Goal: Task Accomplishment & Management: Use online tool/utility

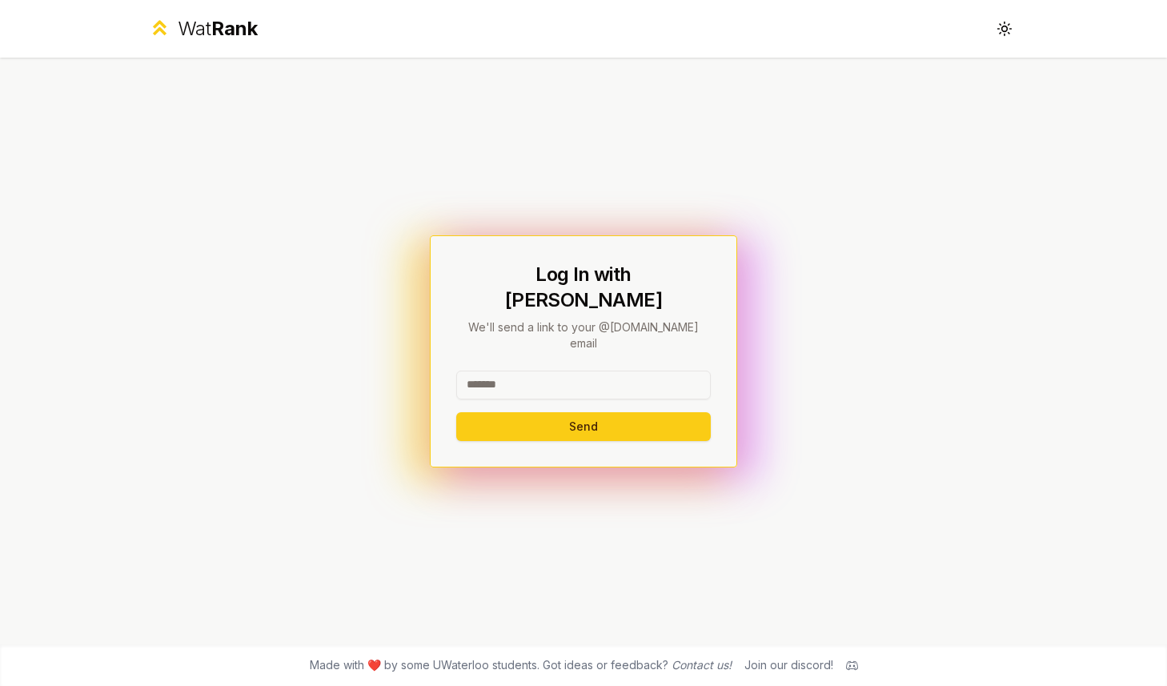
click at [553, 371] on input at bounding box center [583, 385] width 254 height 29
type input "******"
click at [456, 412] on button "Send" at bounding box center [583, 426] width 254 height 29
click at [531, 371] on input at bounding box center [583, 385] width 254 height 29
type input "******"
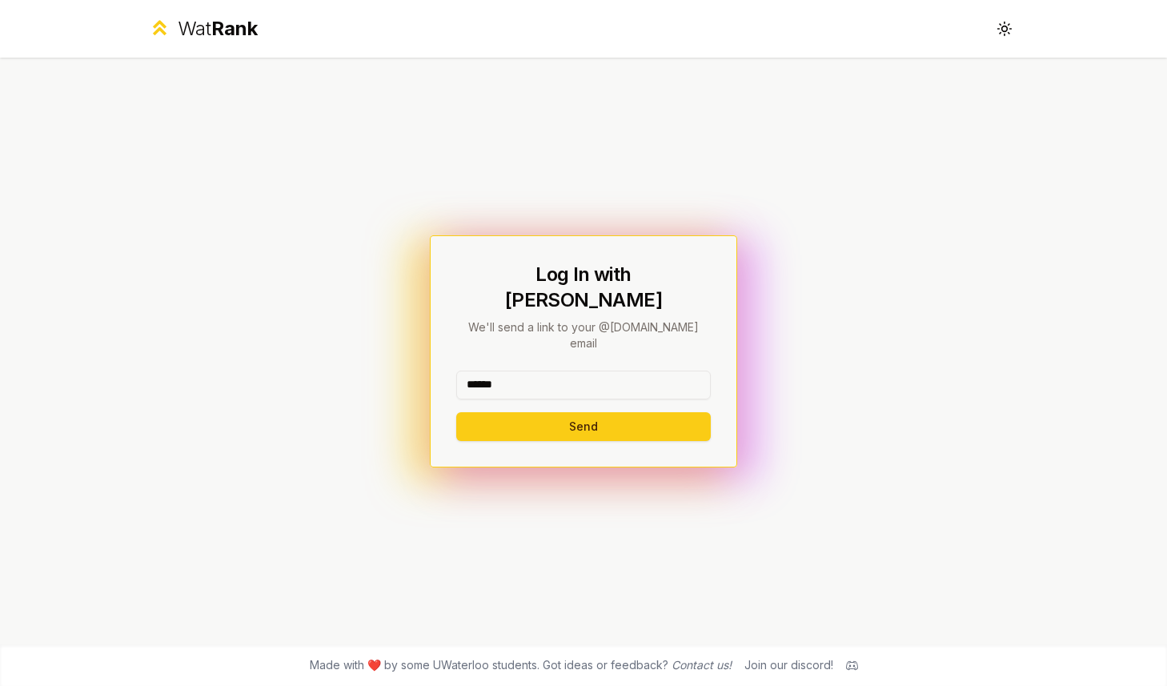
click at [456, 412] on button "Send" at bounding box center [583, 426] width 254 height 29
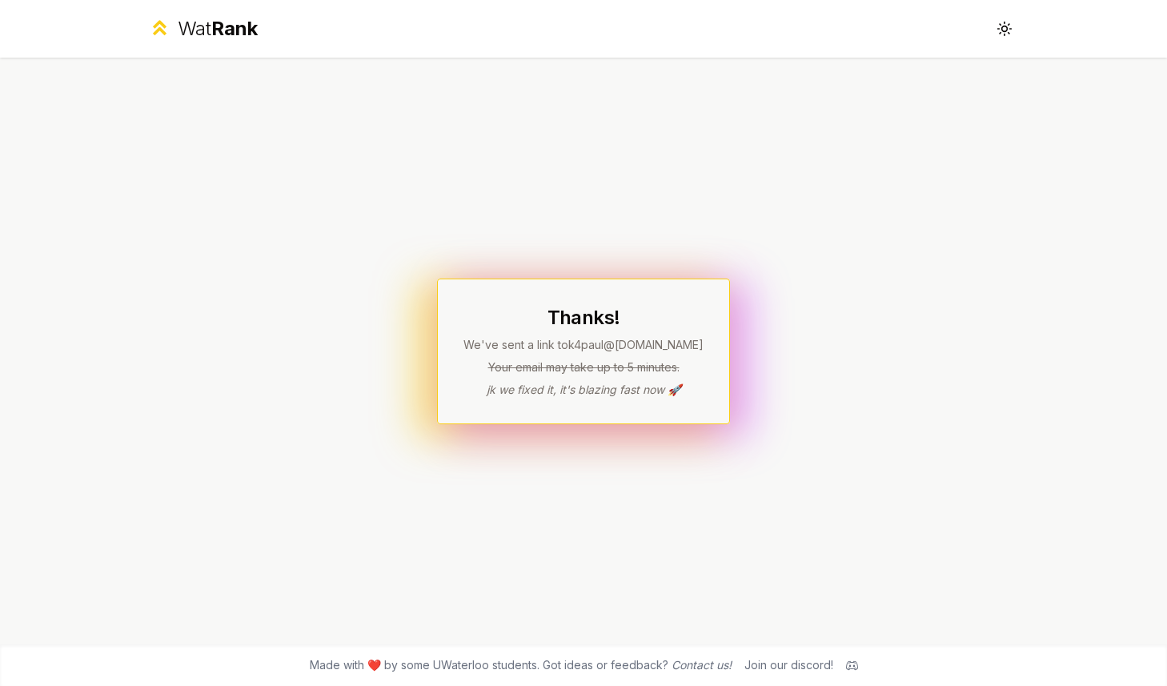
click at [250, 26] on span "Rank" at bounding box center [234, 28] width 46 height 23
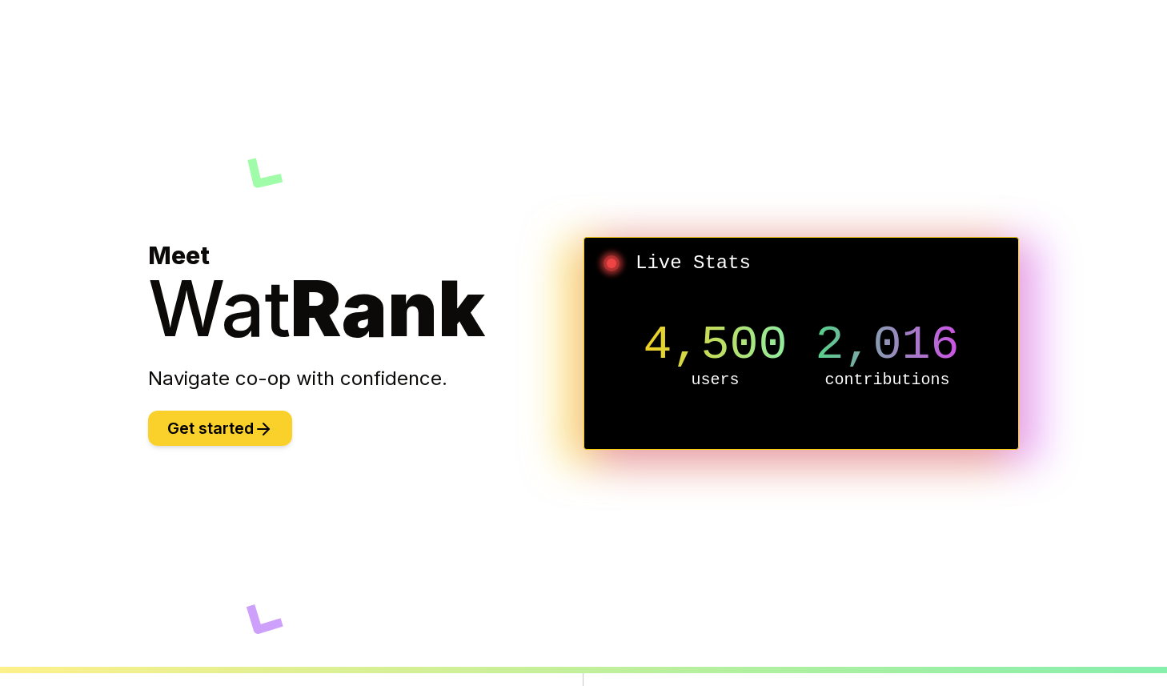
click at [192, 416] on button "Get started" at bounding box center [220, 428] width 144 height 35
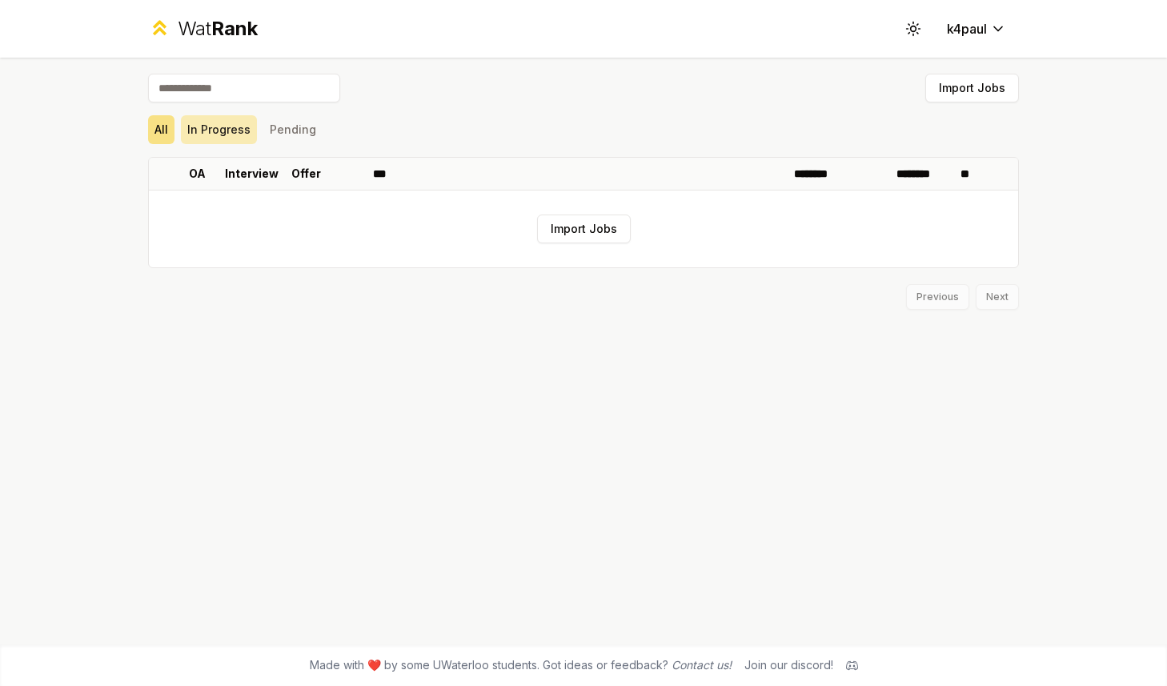
click at [208, 118] on button "In Progress" at bounding box center [219, 129] width 76 height 29
click at [917, 30] on icon at bounding box center [912, 28] width 15 height 15
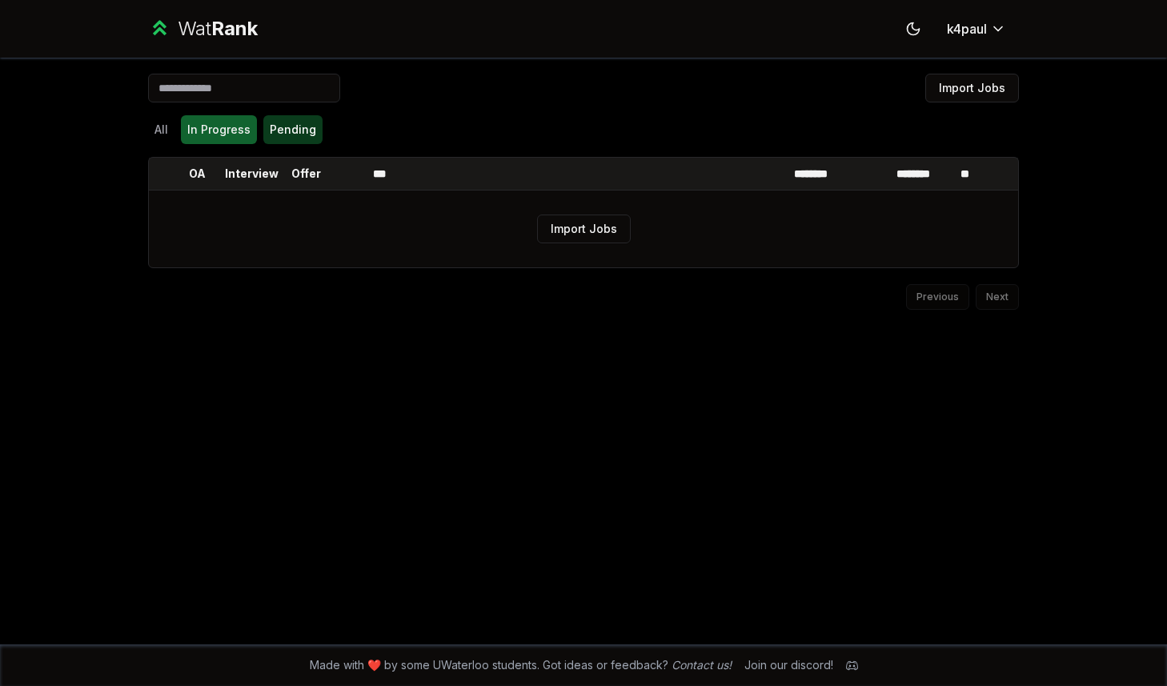
click at [280, 138] on button "Pending" at bounding box center [292, 129] width 59 height 29
click at [178, 134] on div "All In Progress Pending" at bounding box center [583, 129] width 871 height 29
click at [163, 131] on button "All" at bounding box center [161, 129] width 26 height 29
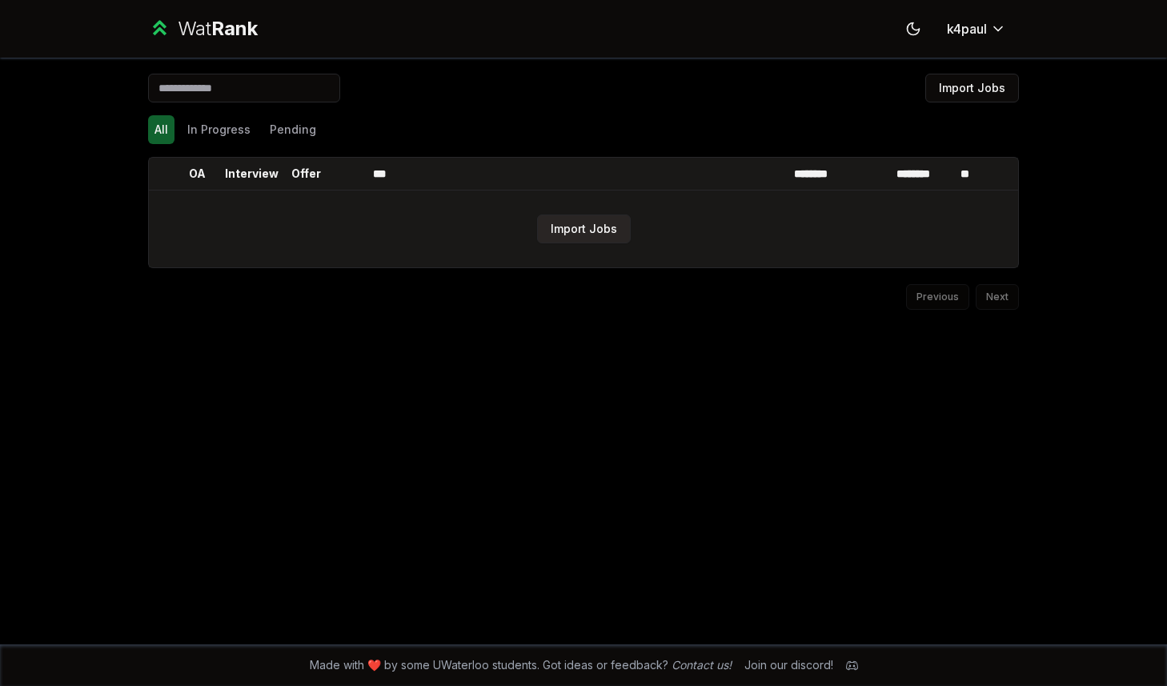
click at [611, 239] on button "Import Jobs" at bounding box center [584, 228] width 94 height 29
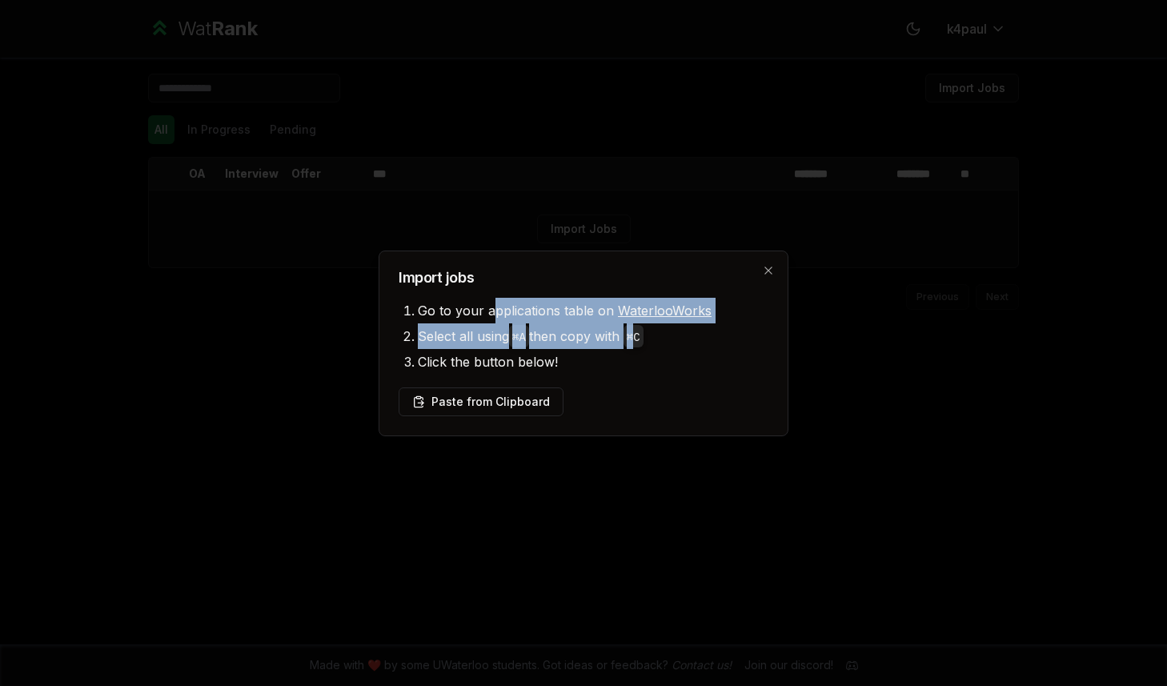
drag, startPoint x: 491, startPoint y: 309, endPoint x: 646, endPoint y: 351, distance: 160.9
click at [646, 350] on ul "Go to your applications table on WaterlooWorks Select all using ⌘ A then copy w…" at bounding box center [584, 336] width 370 height 77
click at [646, 351] on li "Click the button below!" at bounding box center [593, 362] width 351 height 26
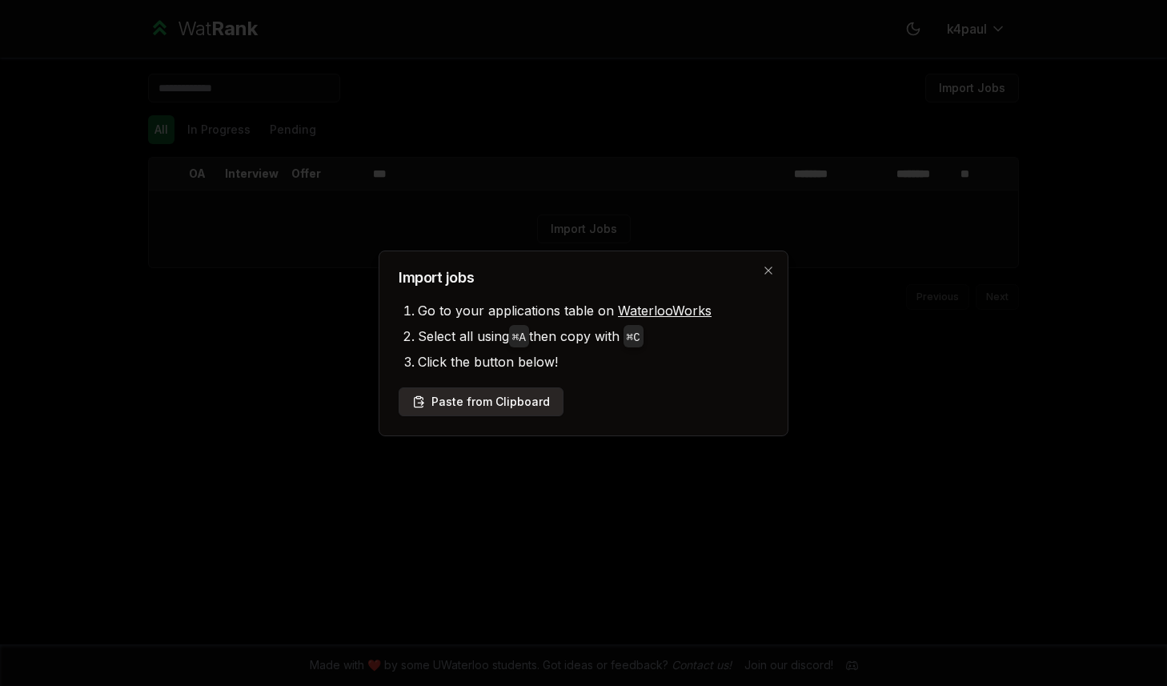
click at [519, 397] on button "Paste from Clipboard" at bounding box center [481, 401] width 165 height 29
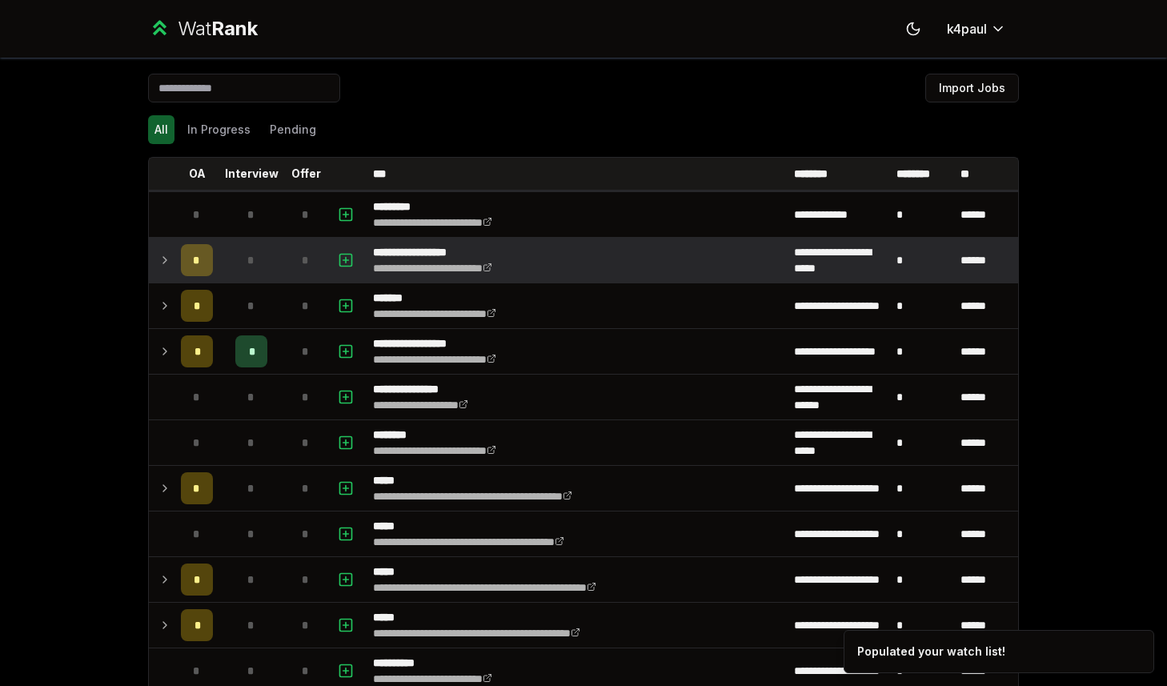
click at [162, 259] on icon at bounding box center [164, 259] width 13 height 19
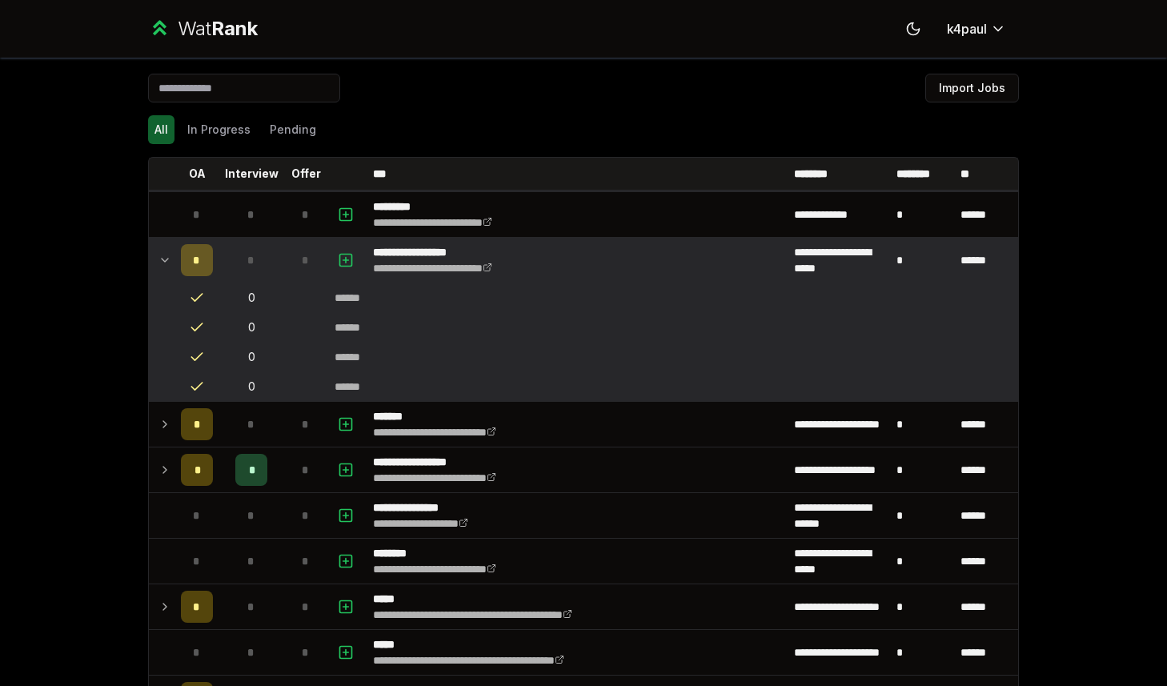
click at [195, 262] on span "*" at bounding box center [196, 260] width 7 height 16
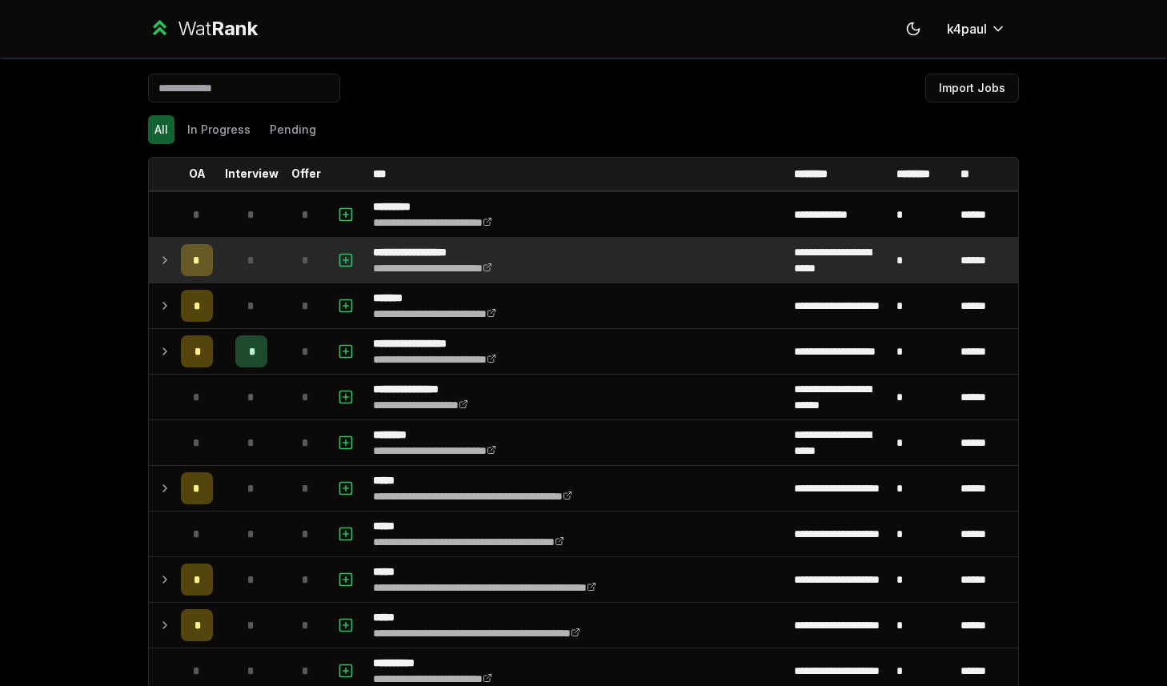
click at [195, 262] on span "*" at bounding box center [196, 260] width 7 height 16
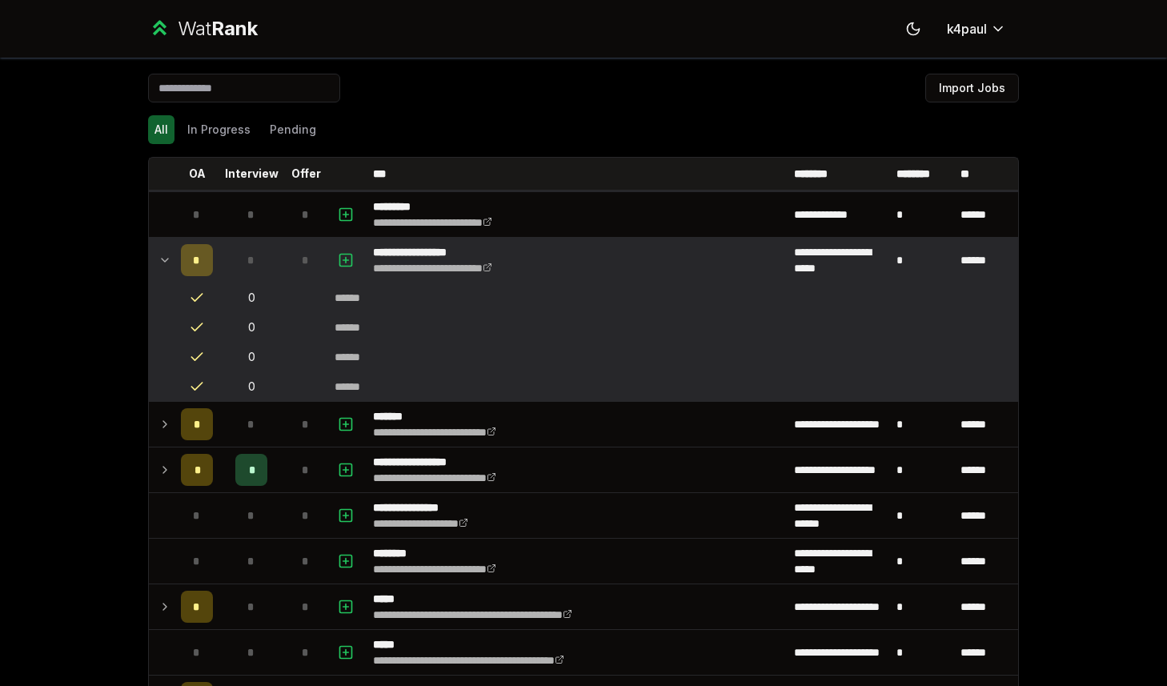
click at [203, 261] on div "*" at bounding box center [197, 260] width 32 height 32
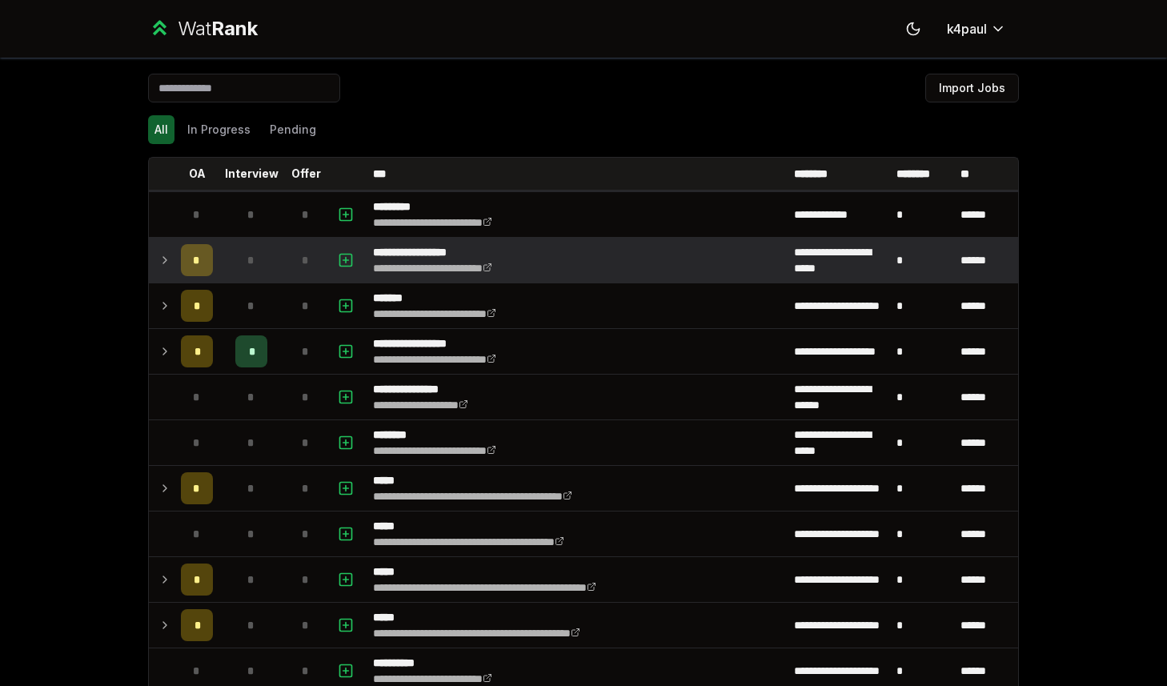
click at [200, 263] on div "*" at bounding box center [197, 260] width 32 height 32
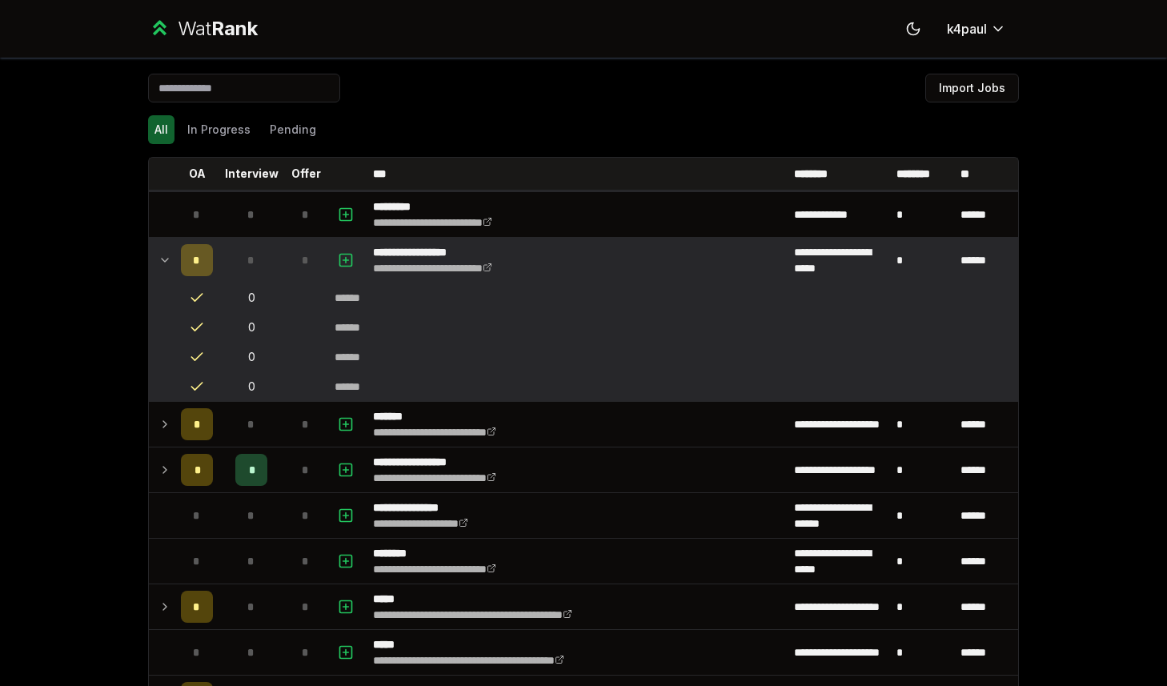
click at [254, 129] on div "All In Progress Pending" at bounding box center [583, 129] width 871 height 29
click at [166, 265] on icon at bounding box center [164, 259] width 13 height 19
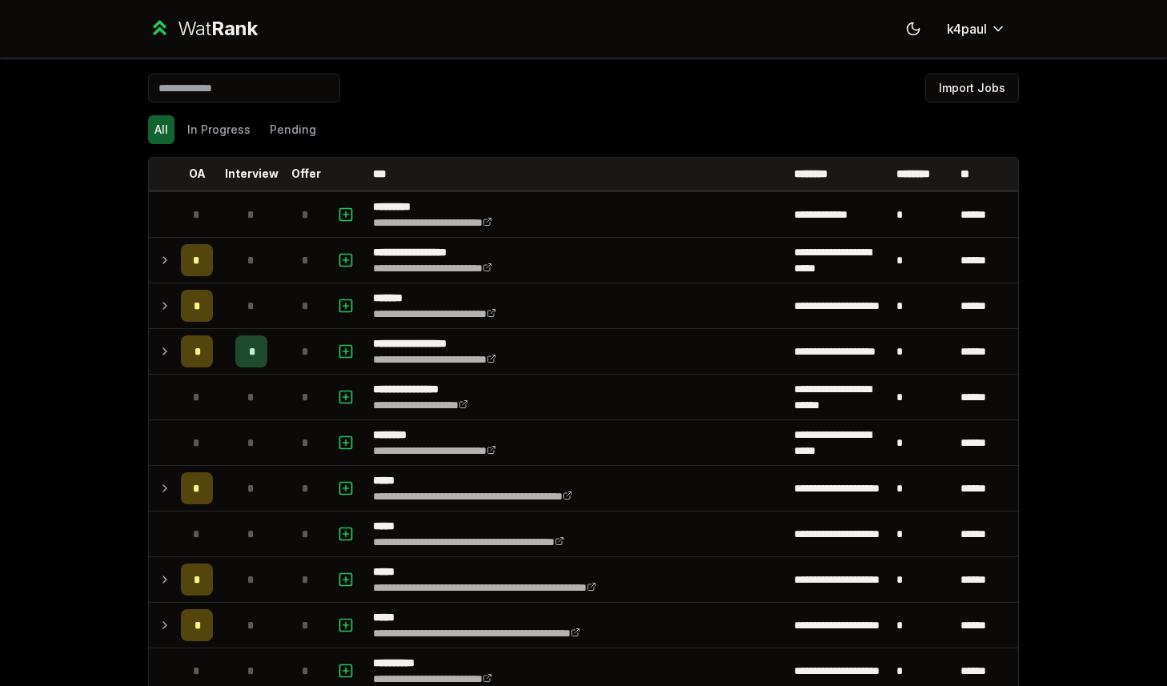
click at [166, 265] on icon at bounding box center [164, 259] width 13 height 19
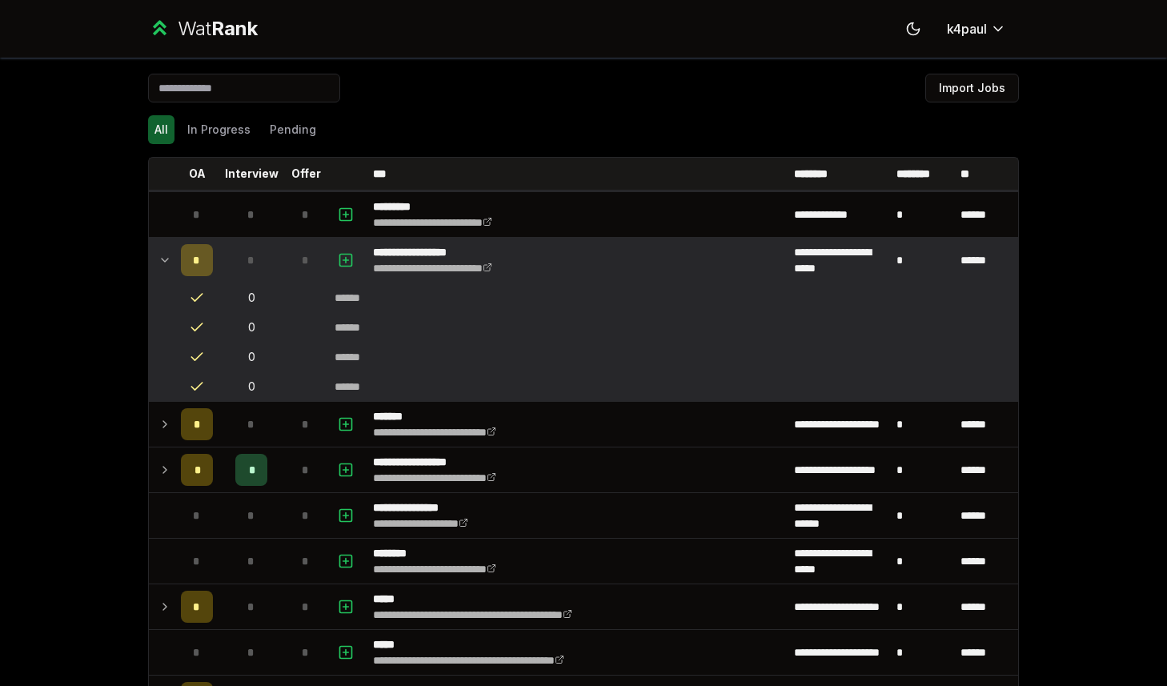
click at [162, 266] on icon at bounding box center [164, 259] width 13 height 19
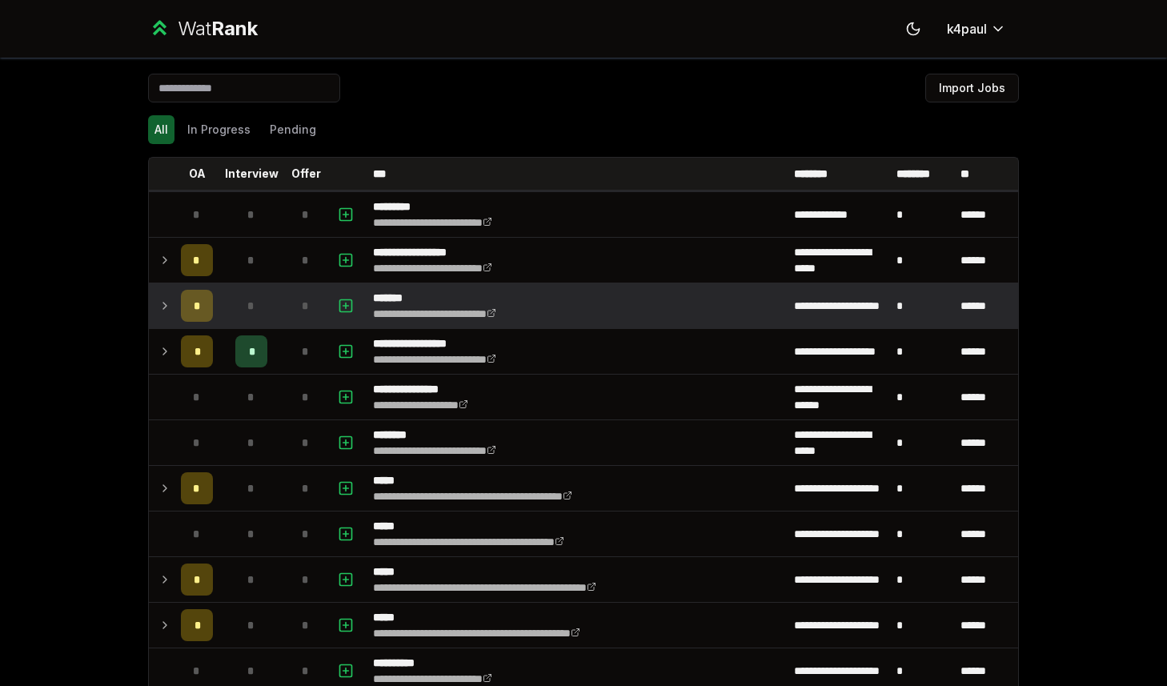
click at [161, 301] on icon at bounding box center [164, 305] width 13 height 19
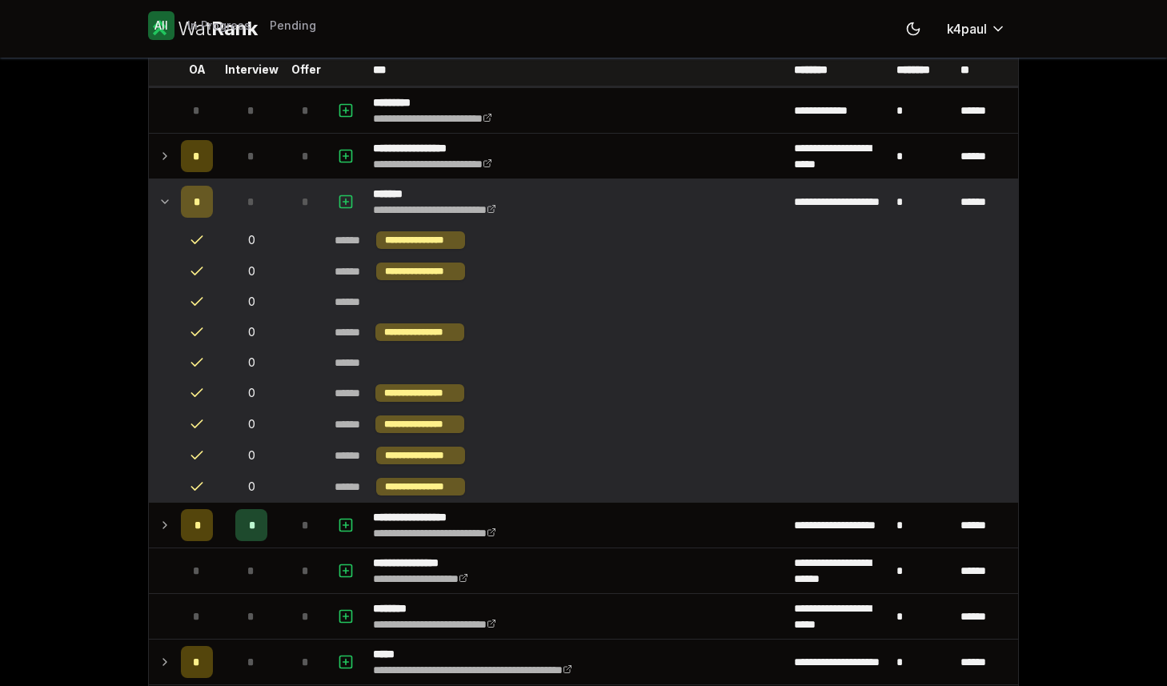
scroll to position [105, 0]
click at [159, 190] on td at bounding box center [162, 200] width 26 height 45
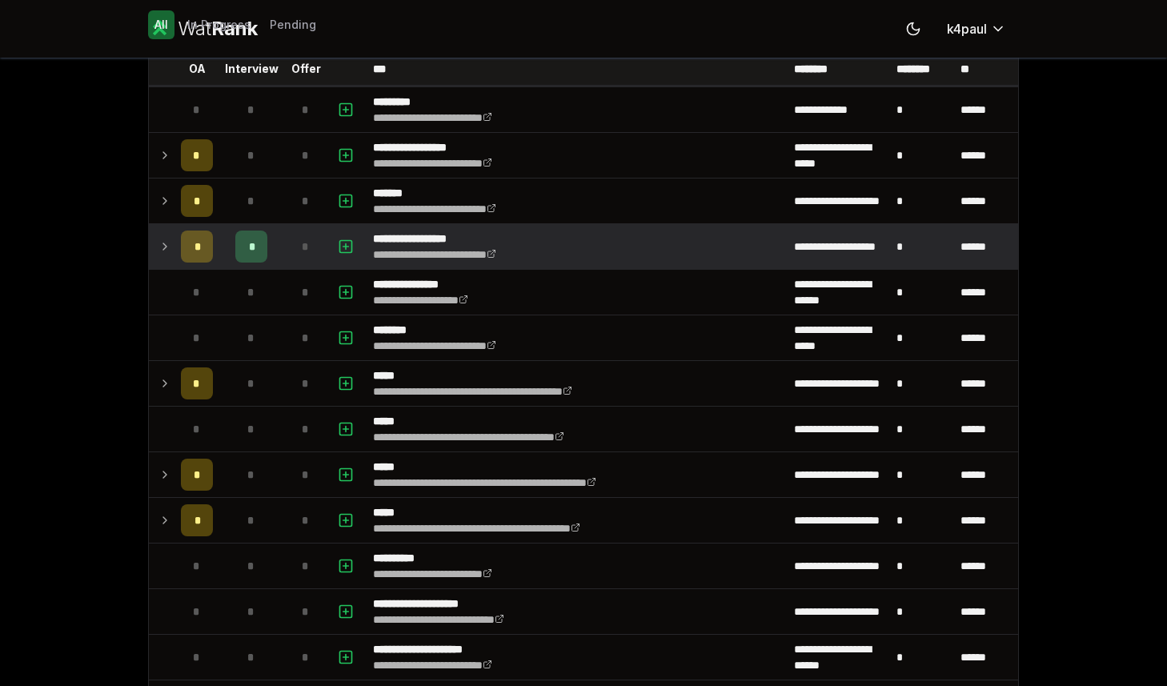
click at [169, 247] on icon at bounding box center [164, 246] width 13 height 19
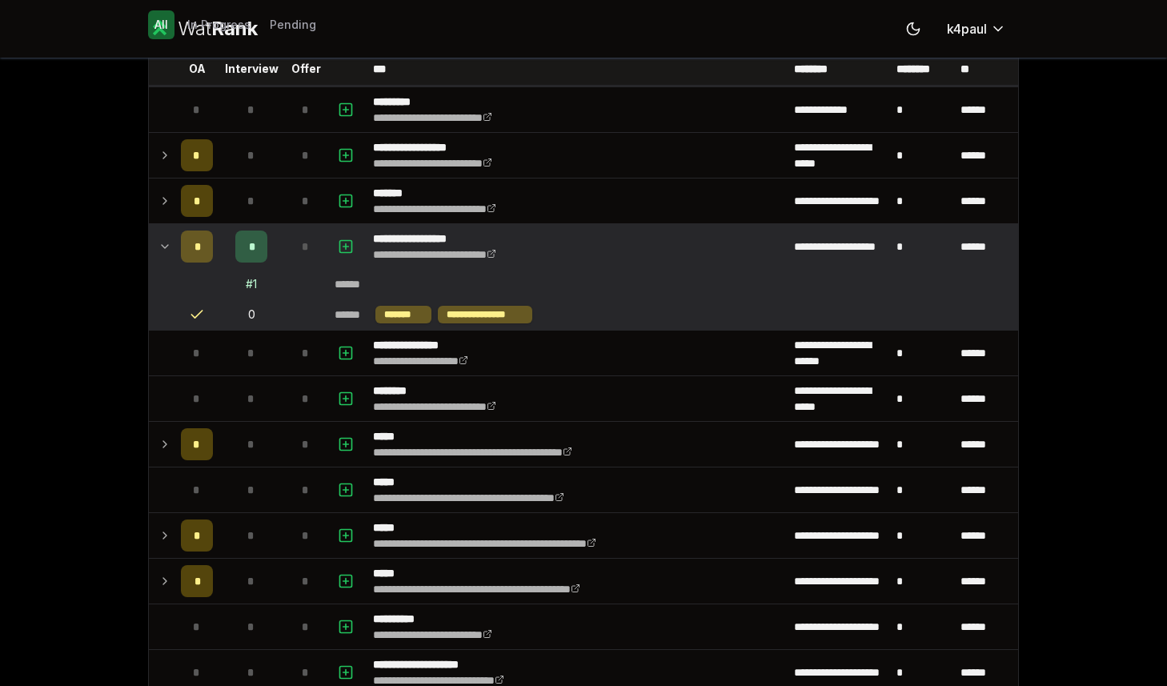
click at [169, 250] on icon at bounding box center [164, 246] width 13 height 19
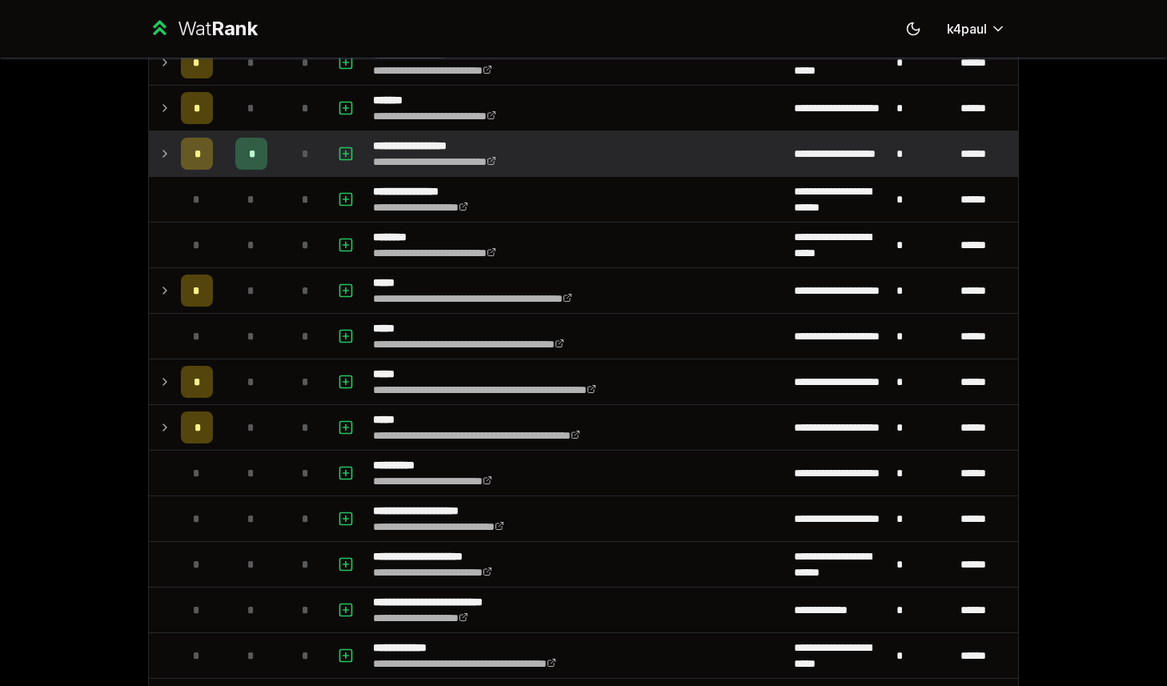
scroll to position [200, 0]
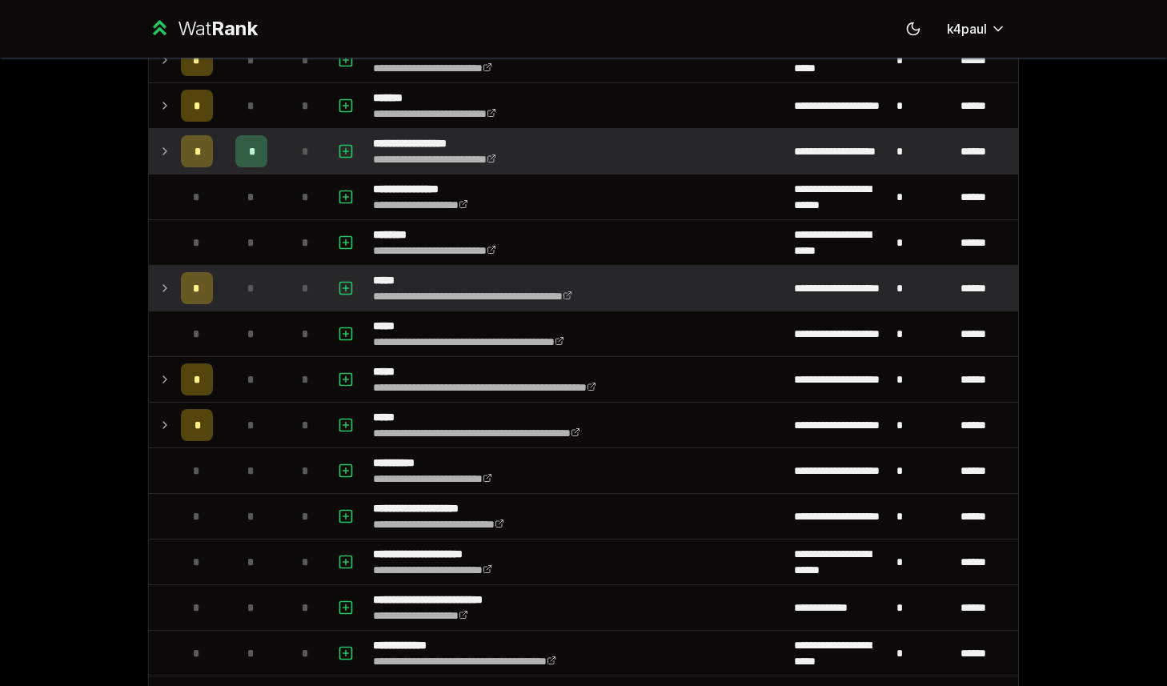
click at [165, 295] on icon at bounding box center [164, 287] width 13 height 19
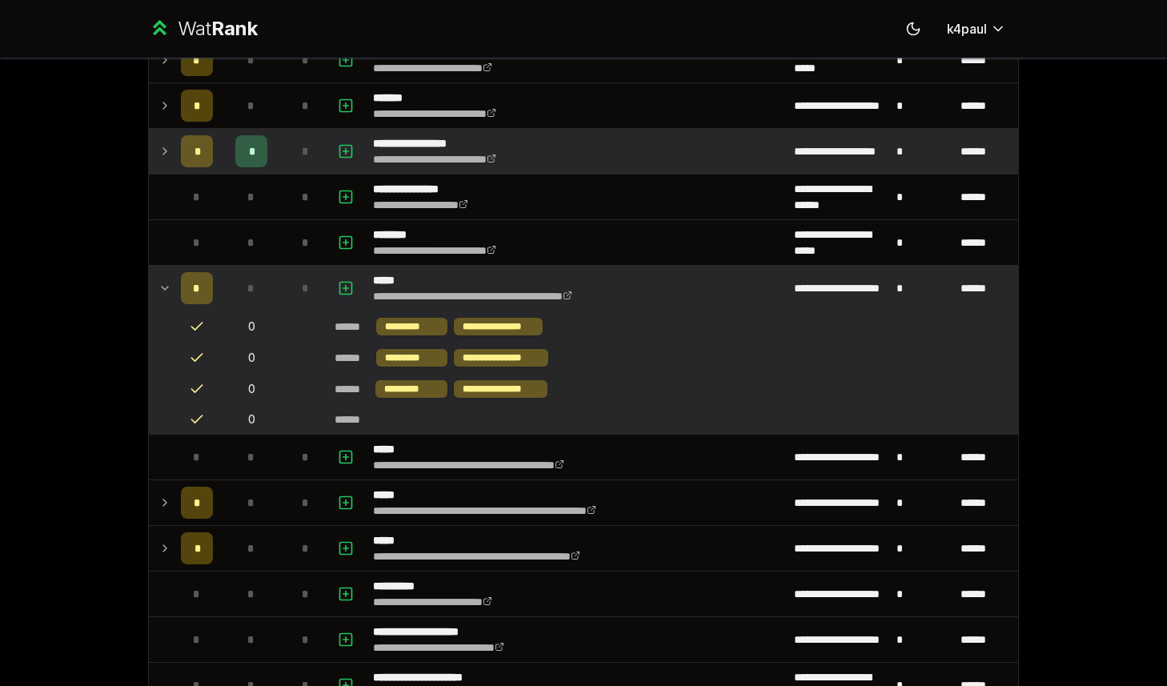
click at [166, 296] on icon at bounding box center [164, 287] width 13 height 19
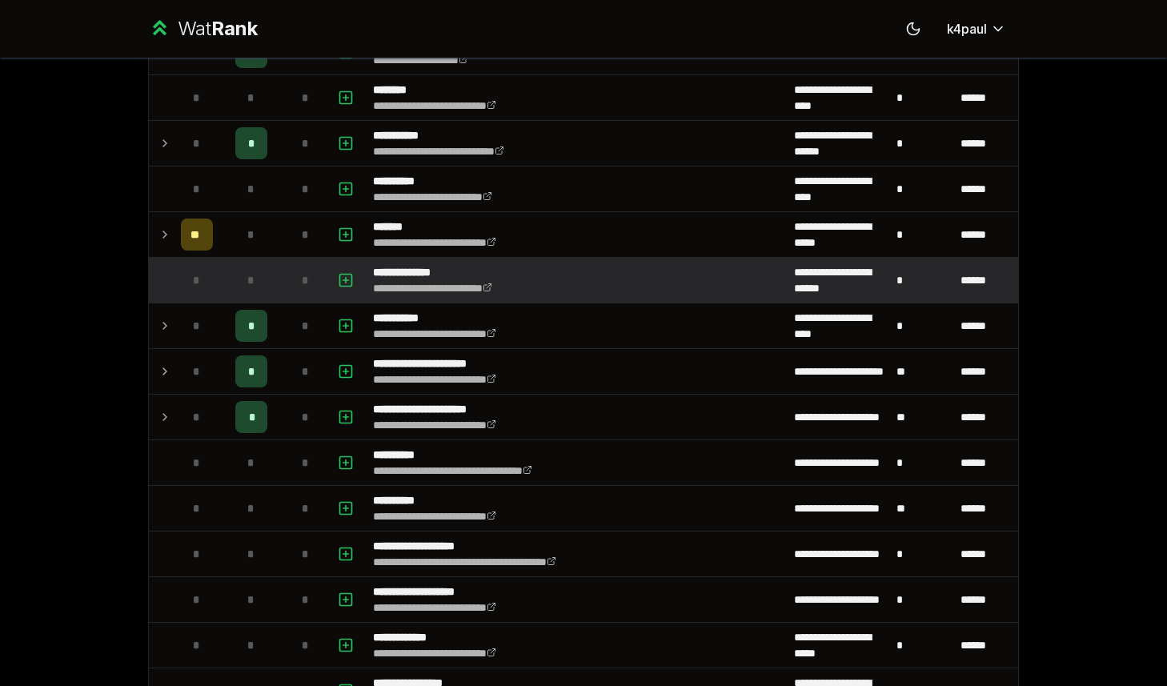
scroll to position [1533, 0]
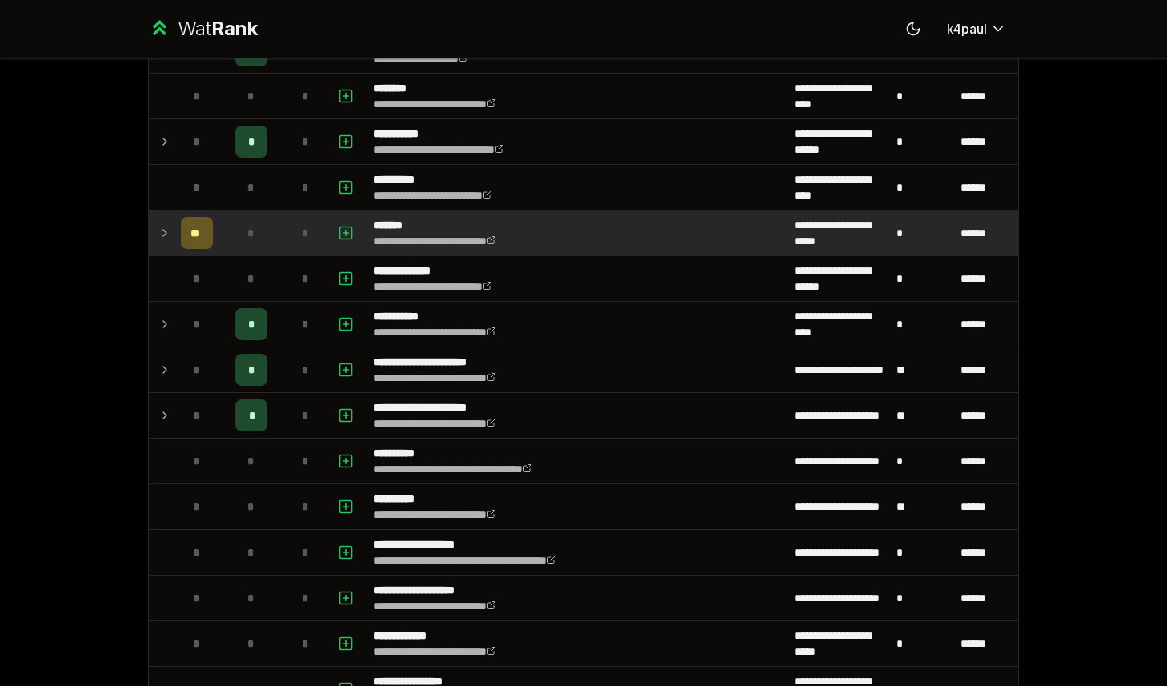
click at [174, 234] on td "**" at bounding box center [196, 232] width 45 height 45
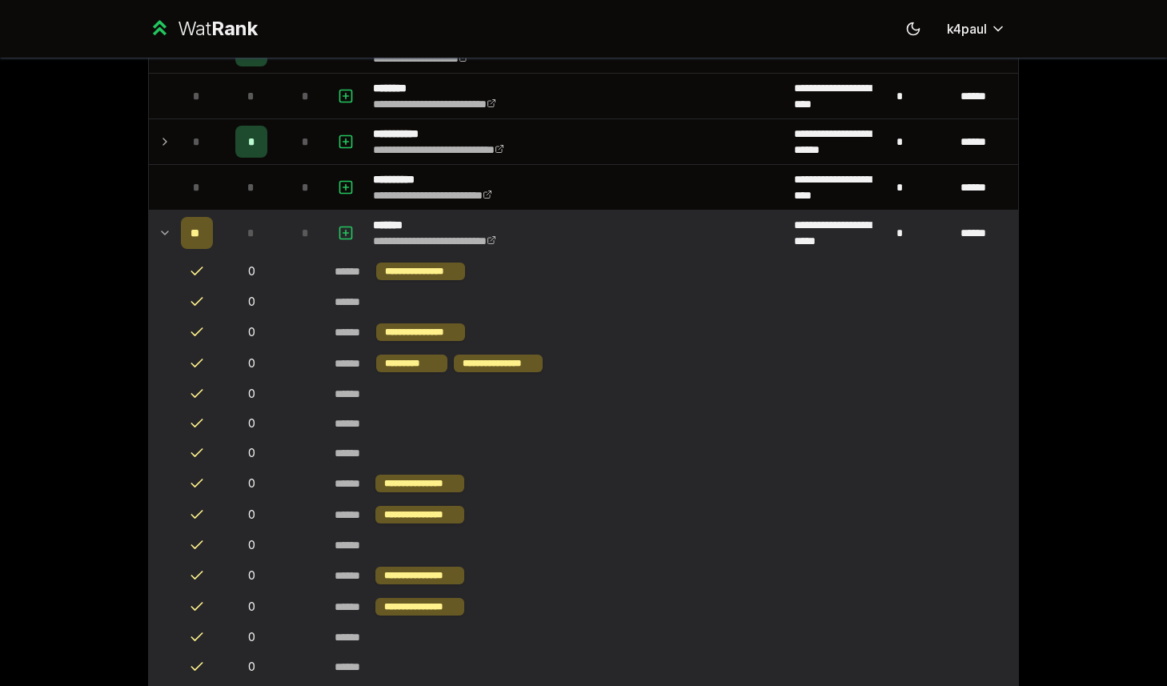
click at [173, 234] on td at bounding box center [162, 232] width 26 height 45
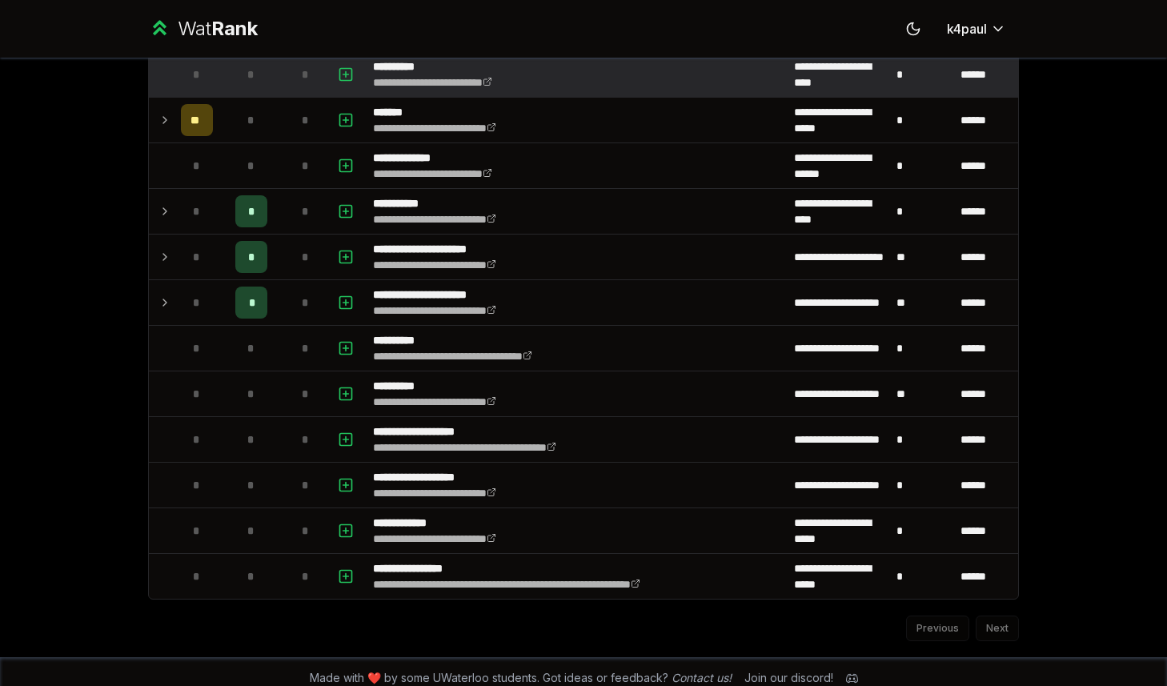
scroll to position [1646, 0]
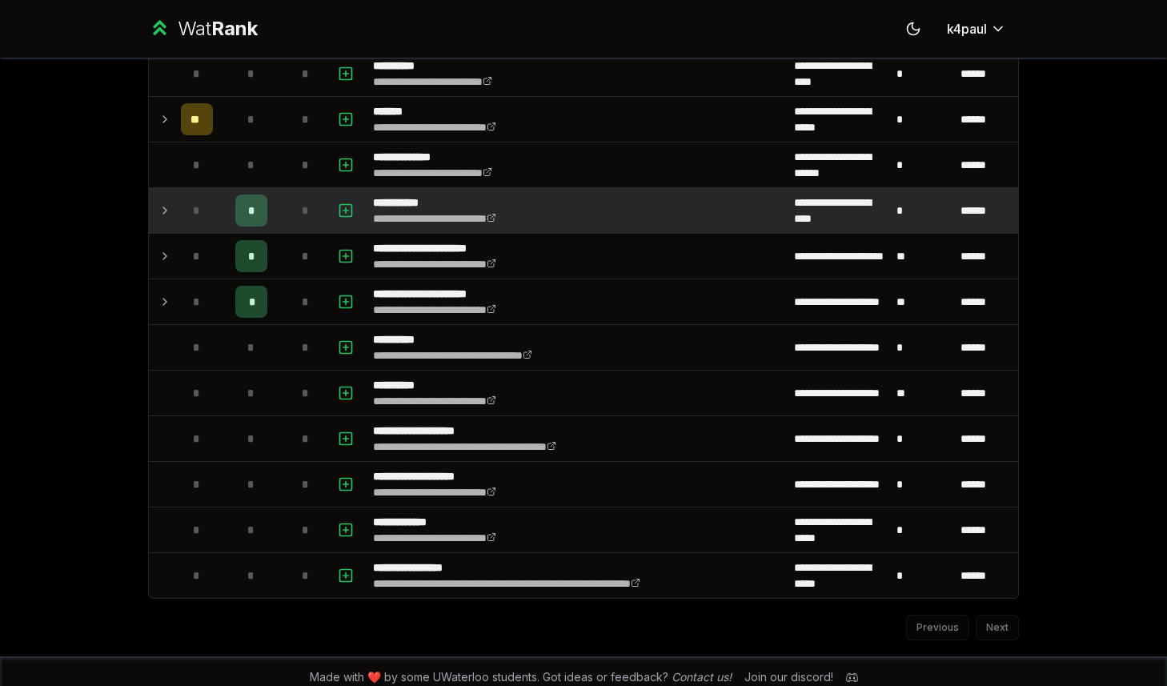
click at [157, 208] on td at bounding box center [162, 210] width 26 height 45
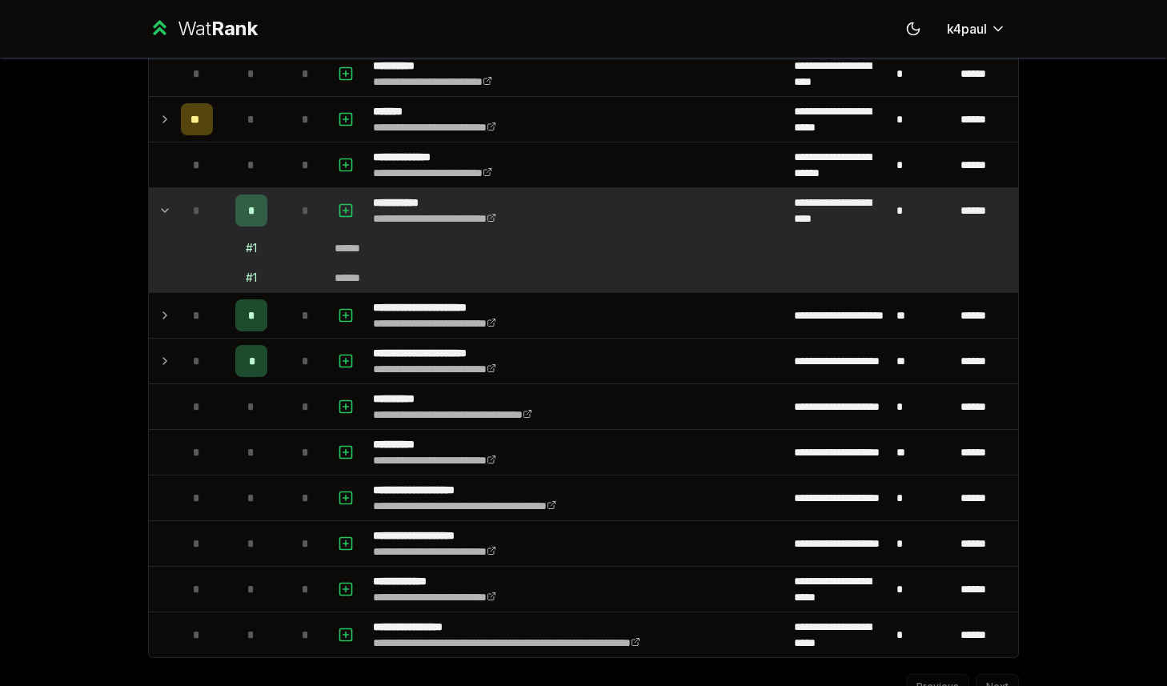
click at [161, 212] on icon at bounding box center [164, 210] width 13 height 19
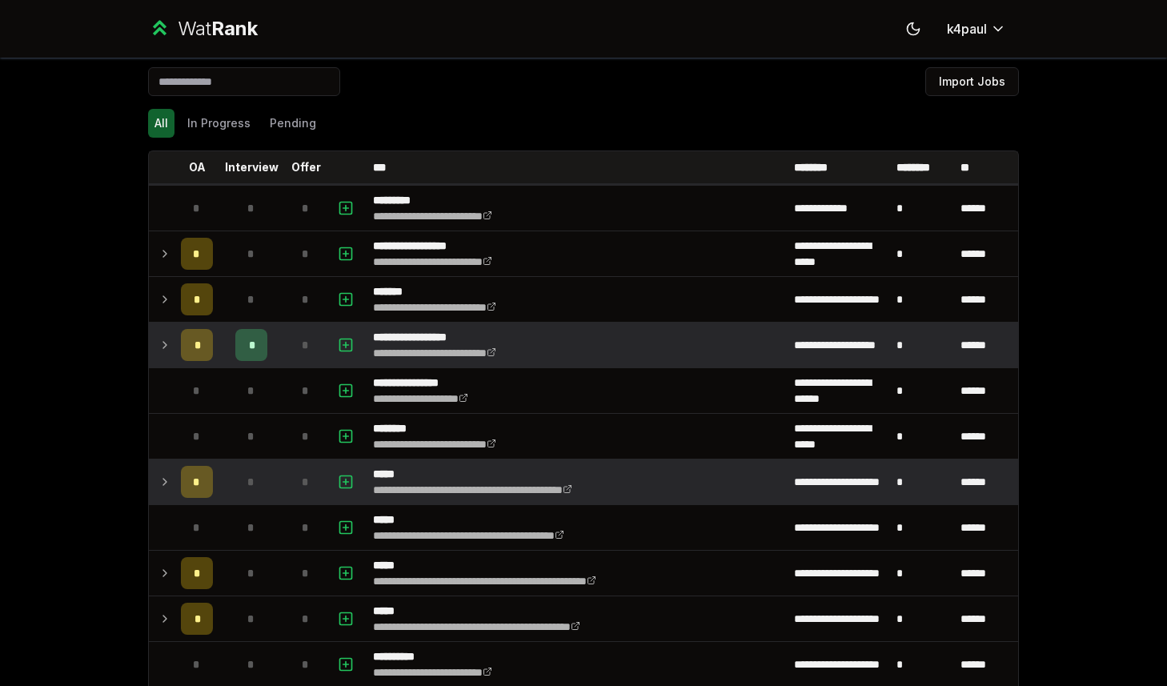
scroll to position [0, 0]
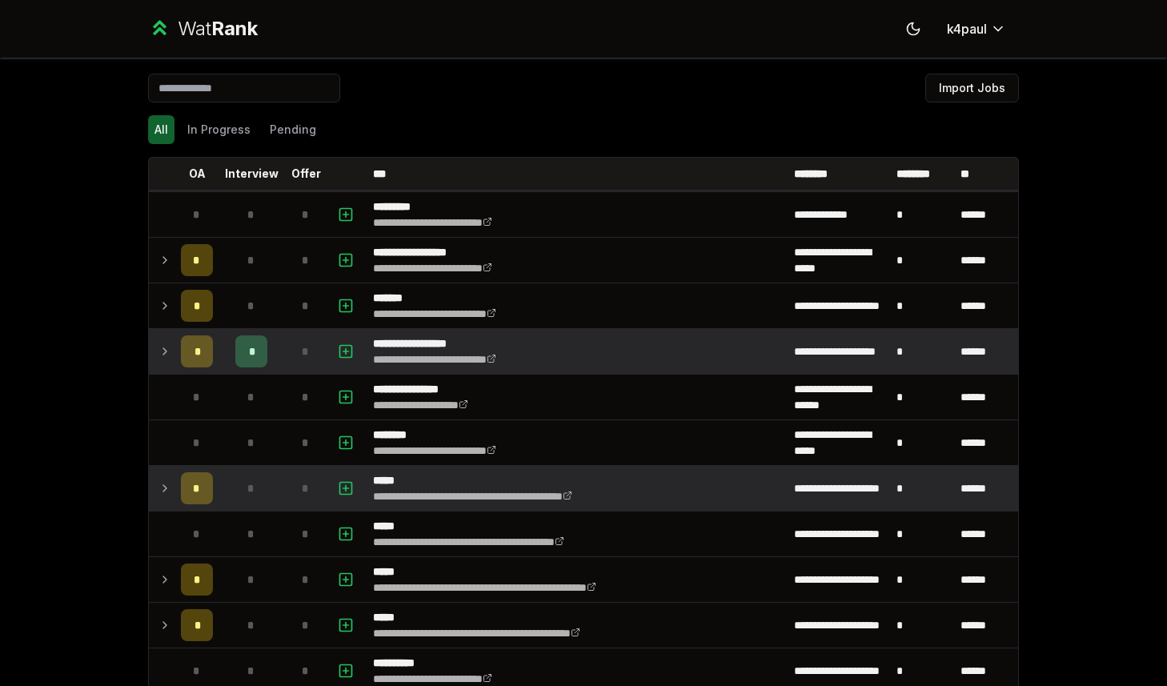
click at [208, 110] on div "All In Progress Pending" at bounding box center [583, 130] width 871 height 42
click at [209, 124] on button "In Progress" at bounding box center [219, 129] width 76 height 29
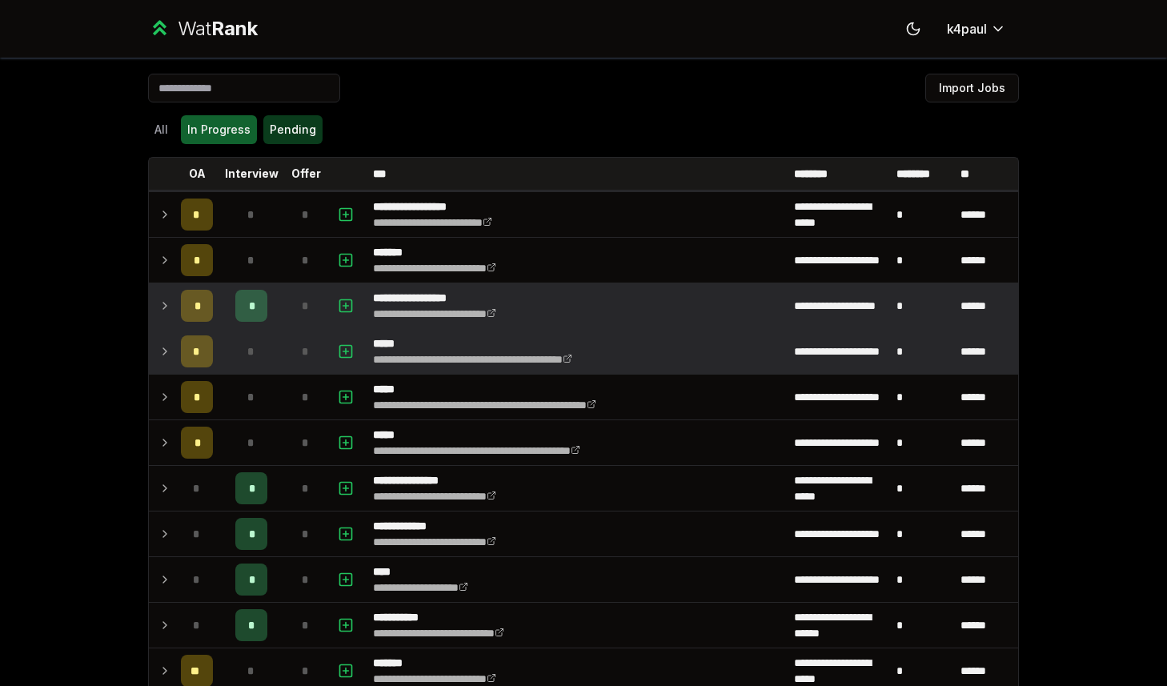
click at [268, 125] on button "Pending" at bounding box center [292, 129] width 59 height 29
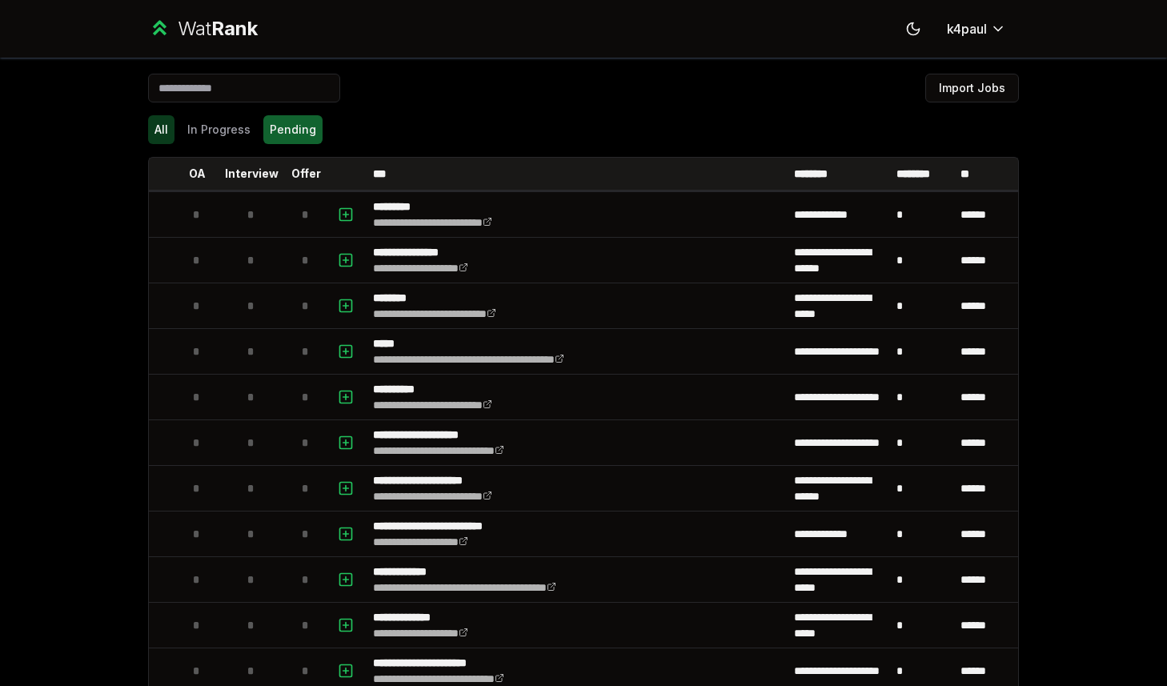
click at [159, 129] on button "All" at bounding box center [161, 129] width 26 height 29
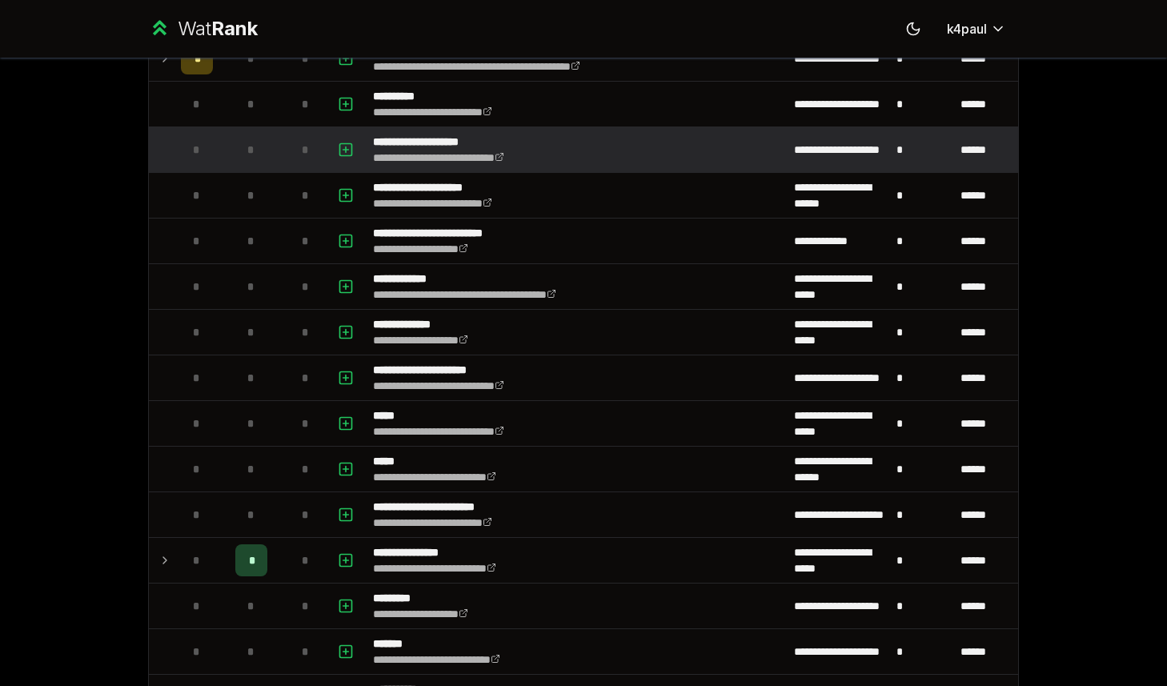
scroll to position [623, 0]
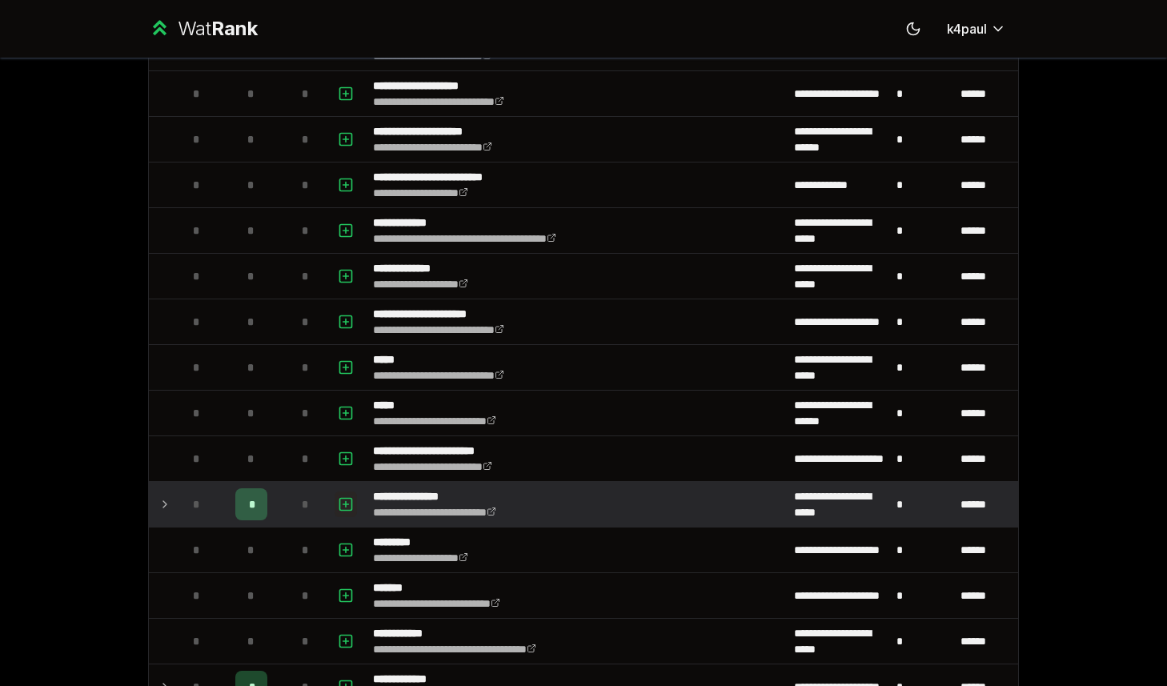
click at [346, 515] on button "button" at bounding box center [346, 504] width 22 height 26
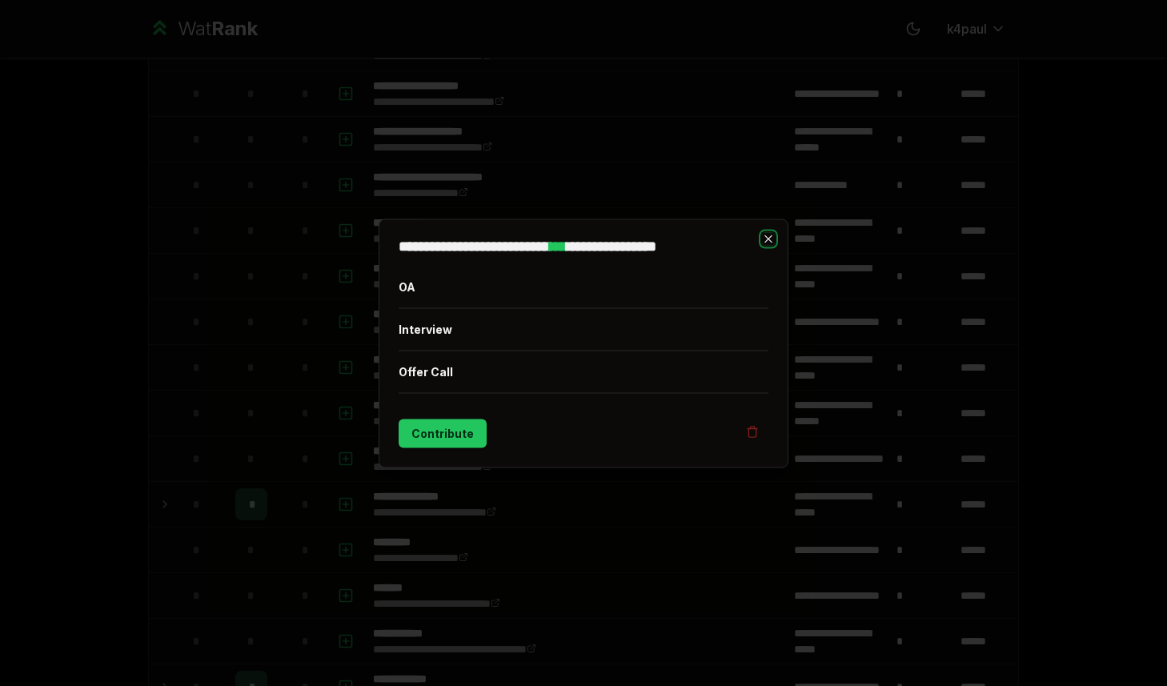
click at [769, 238] on icon "button" at bounding box center [768, 238] width 13 height 13
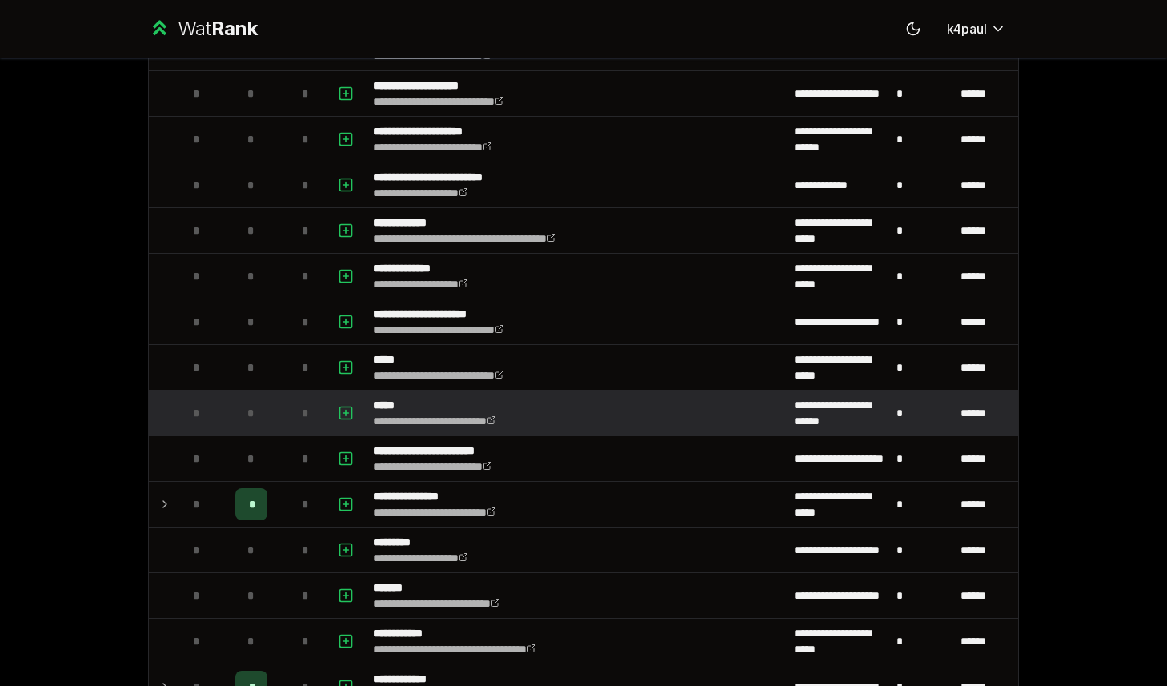
click at [283, 422] on td "*" at bounding box center [305, 413] width 45 height 45
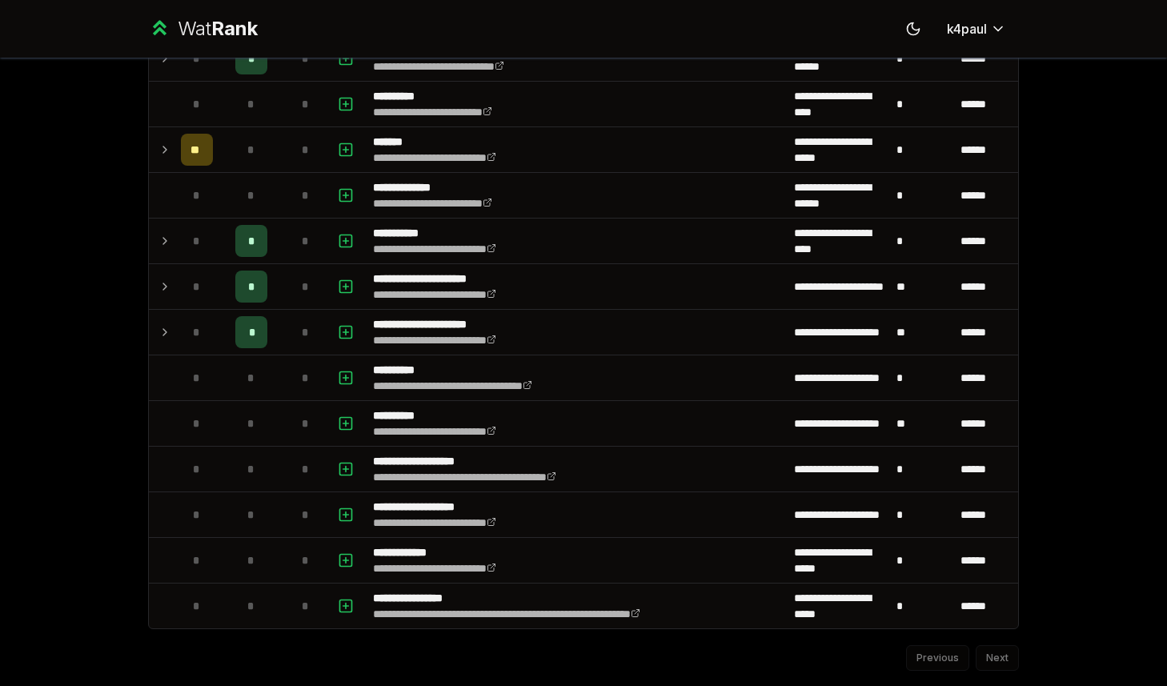
scroll to position [1645, 0]
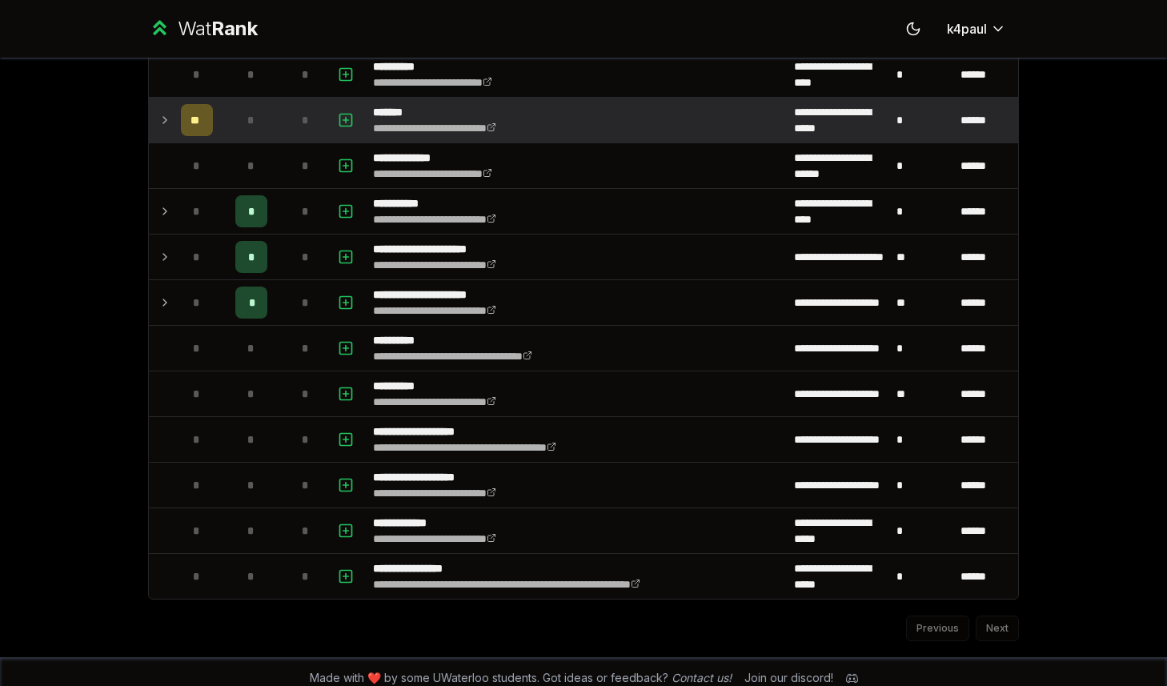
click at [168, 122] on icon at bounding box center [164, 119] width 13 height 19
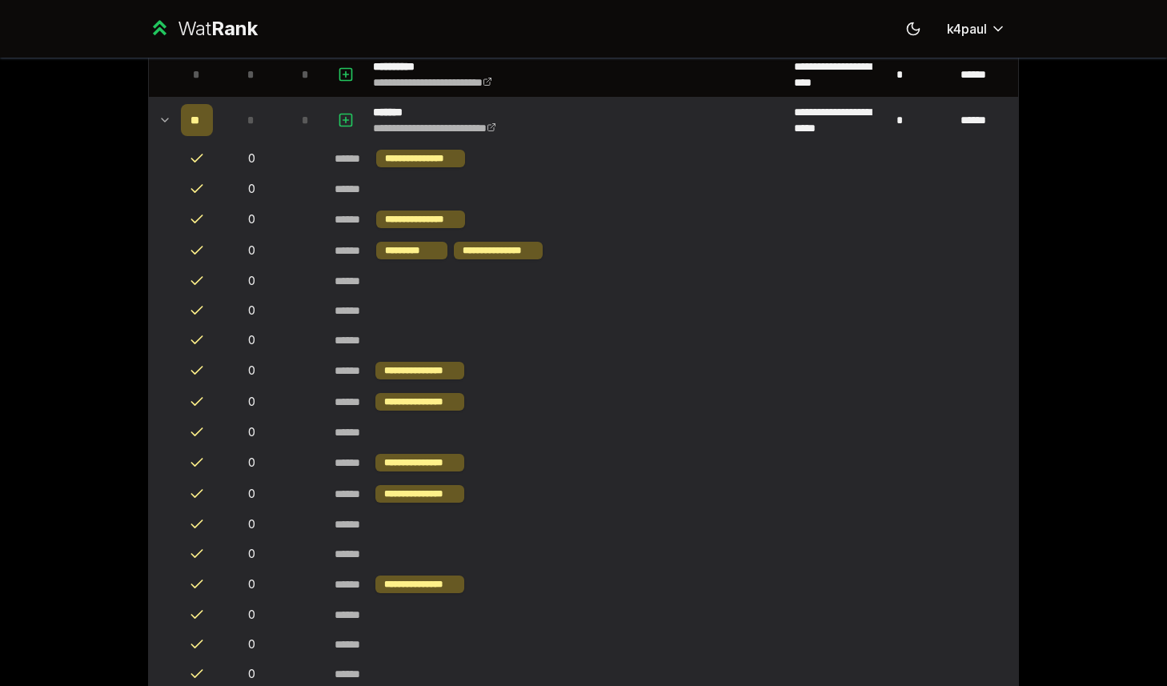
click at [168, 122] on icon at bounding box center [164, 119] width 13 height 19
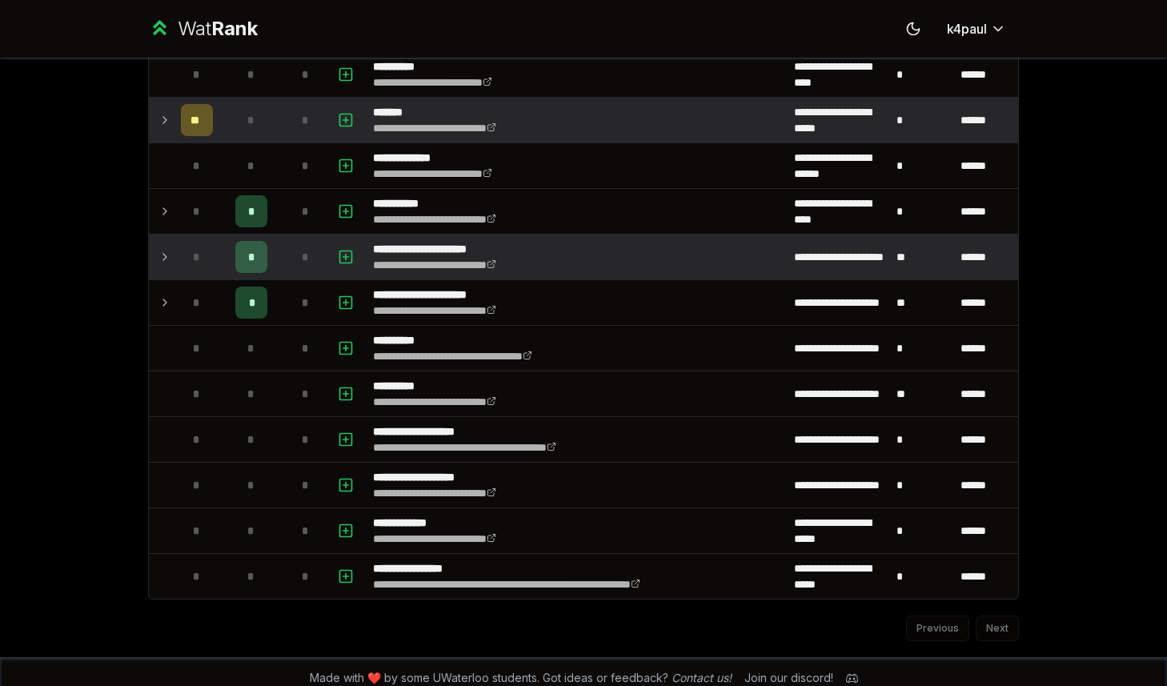
scroll to position [1658, 0]
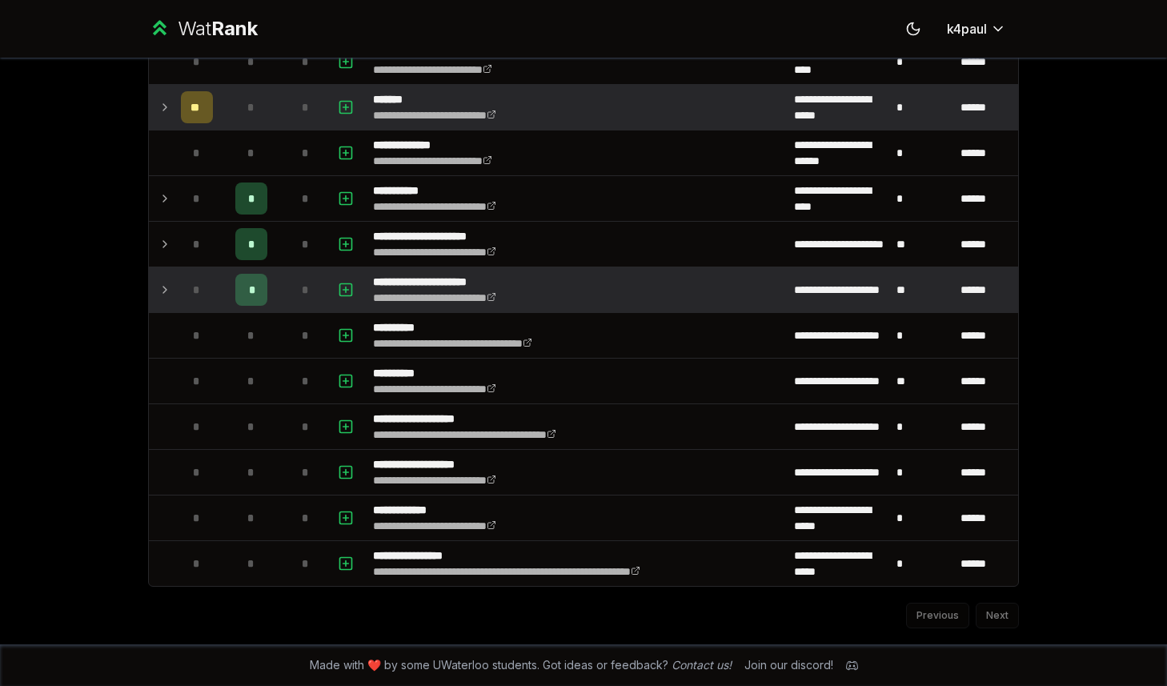
click at [186, 283] on div "*" at bounding box center [197, 290] width 32 height 32
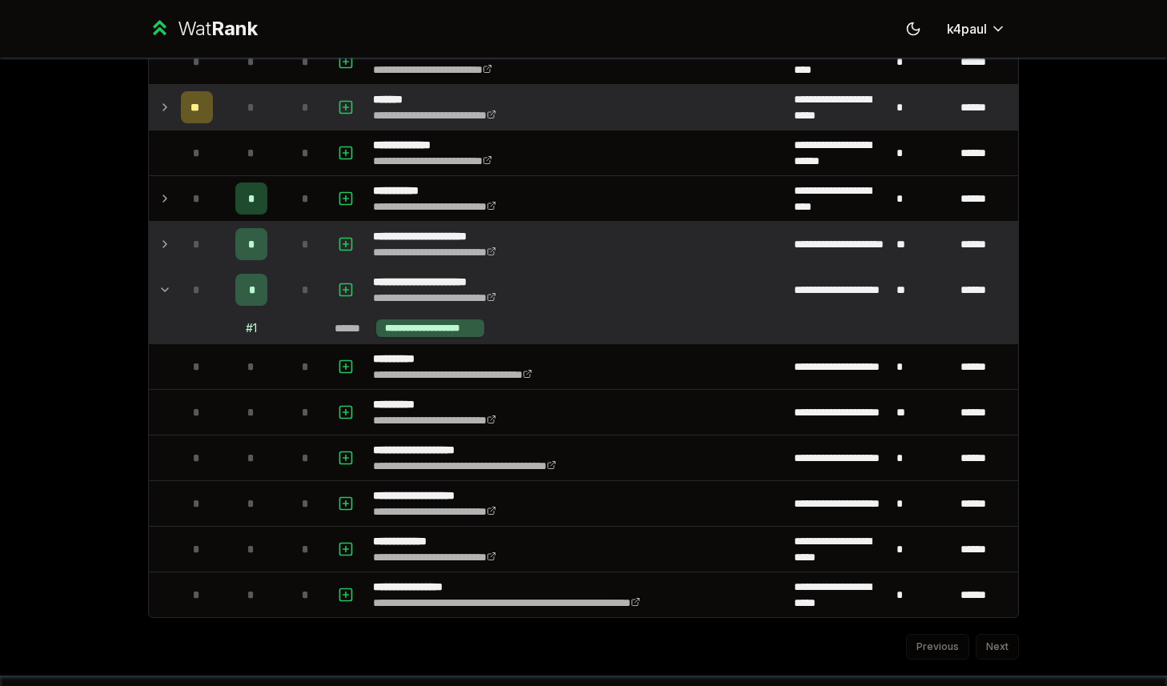
click at [184, 250] on div "*" at bounding box center [197, 244] width 32 height 32
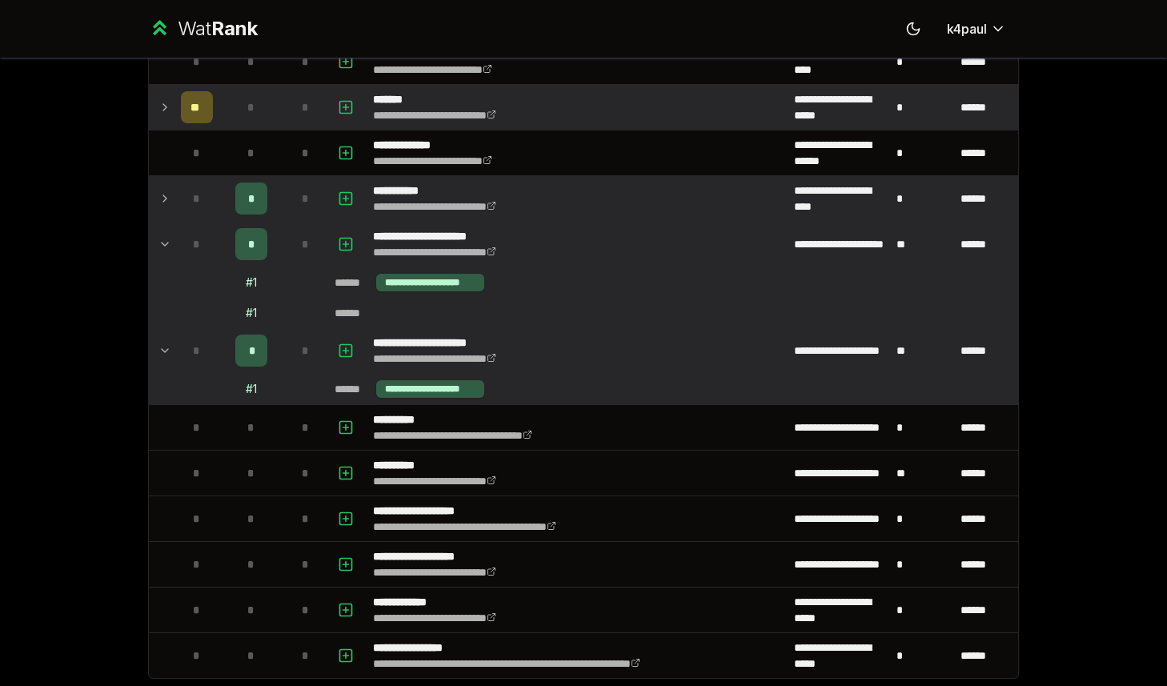
click at [188, 205] on div "*" at bounding box center [197, 198] width 32 height 32
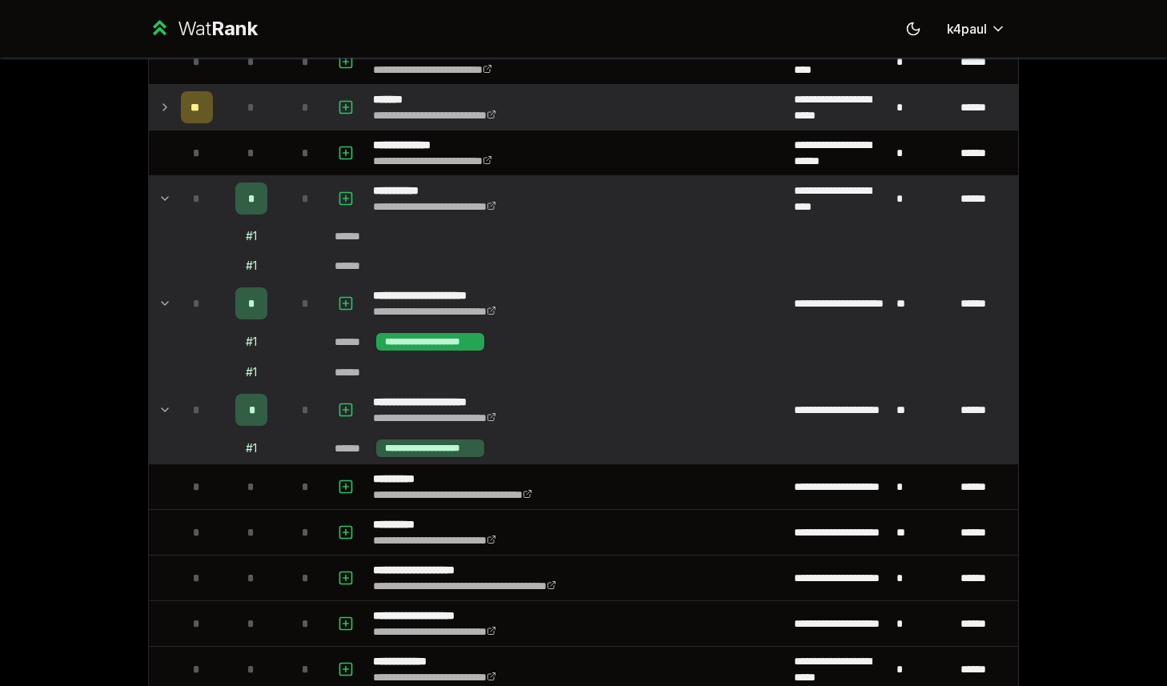
click at [415, 340] on div "**********" at bounding box center [430, 342] width 108 height 18
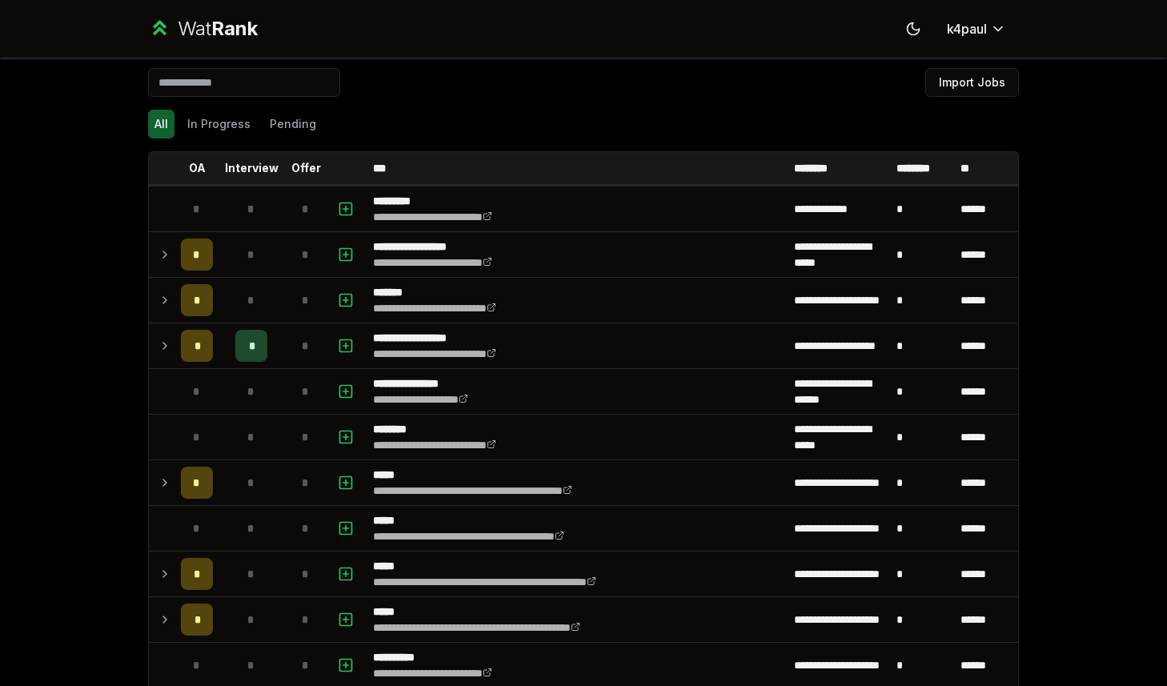
scroll to position [0, 0]
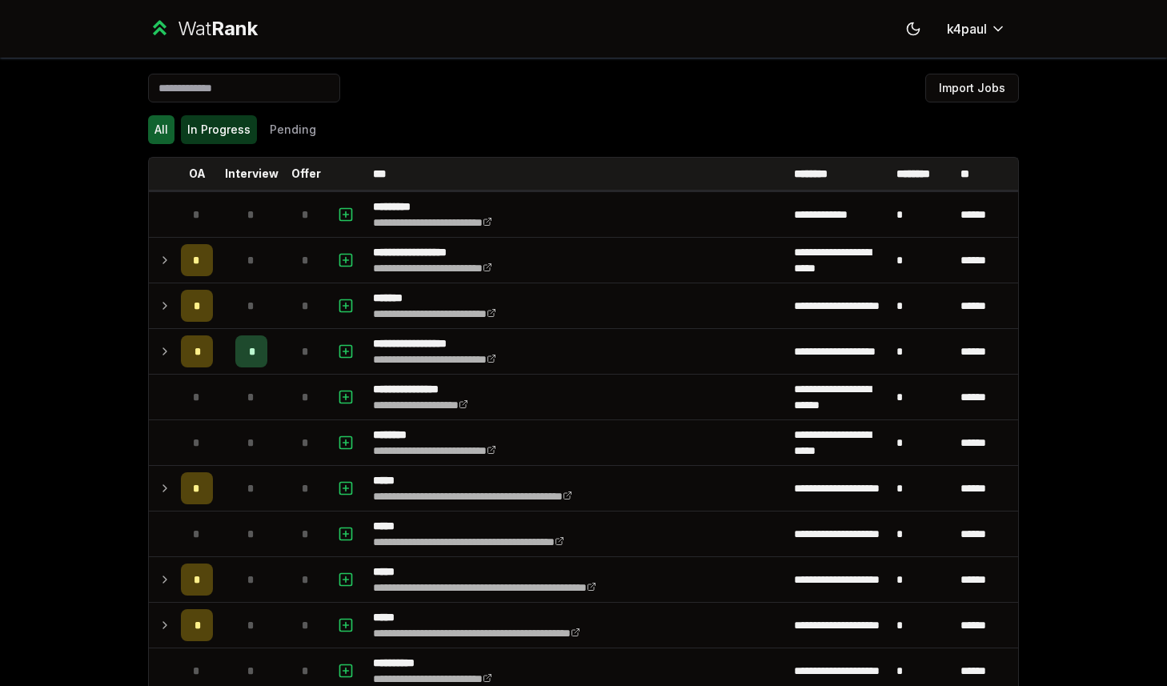
click at [233, 124] on button "In Progress" at bounding box center [219, 129] width 76 height 29
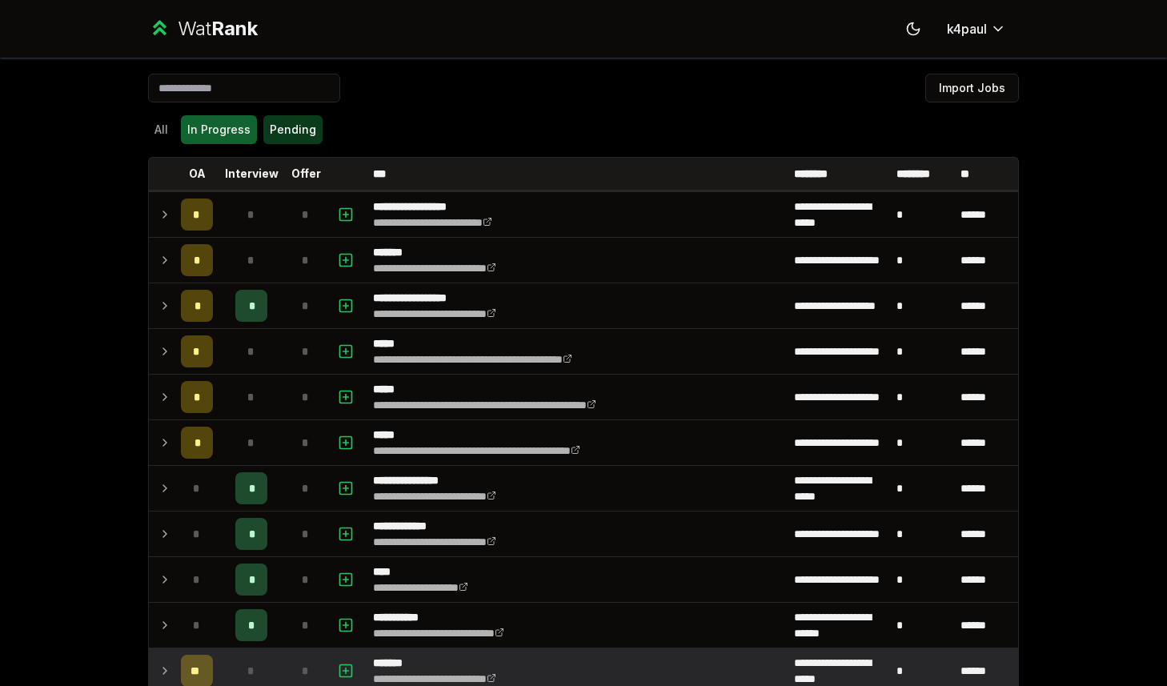
click at [273, 124] on button "Pending" at bounding box center [292, 129] width 59 height 29
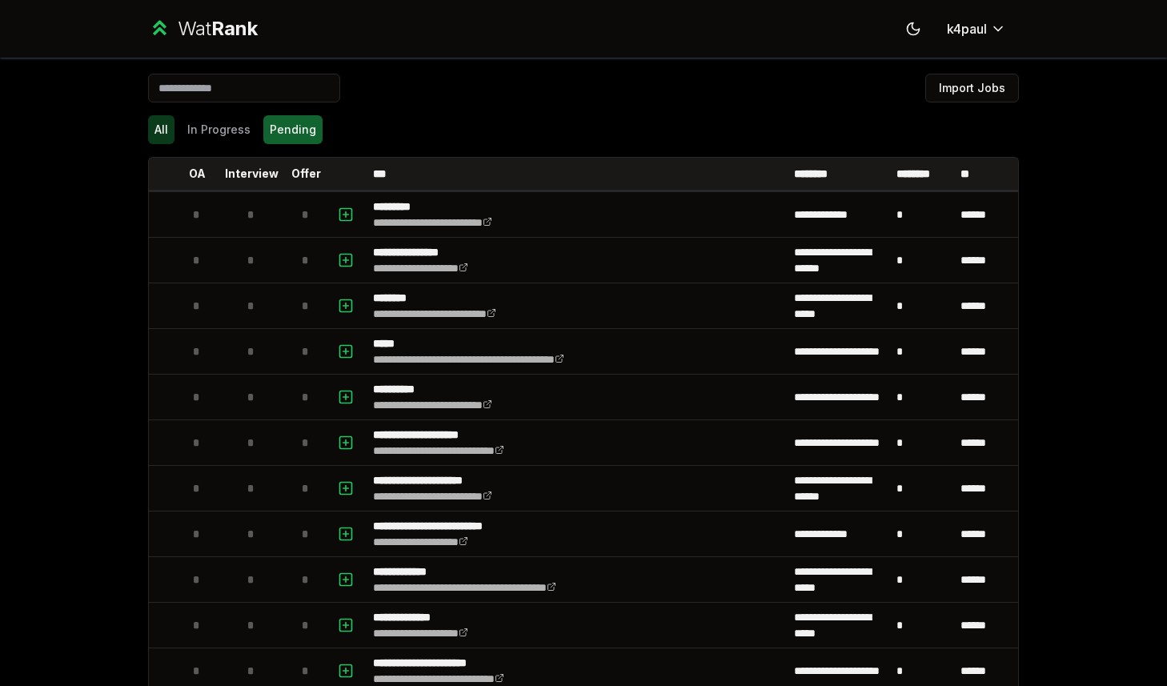
click at [154, 127] on button "All" at bounding box center [161, 129] width 26 height 29
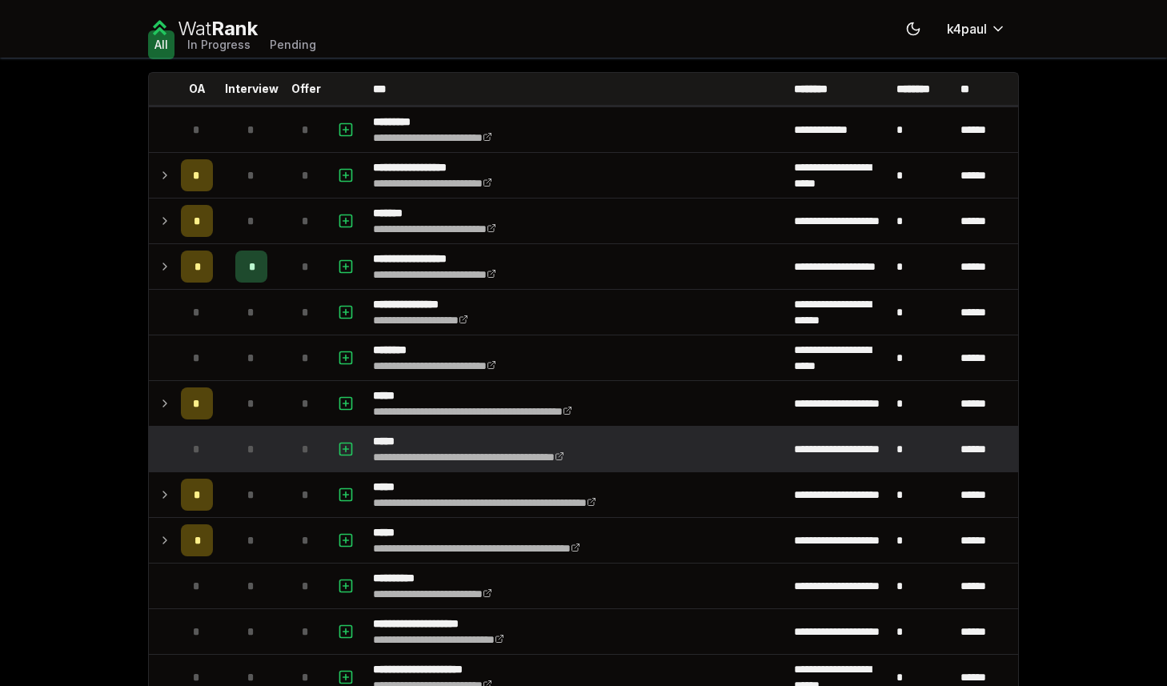
scroll to position [159, 0]
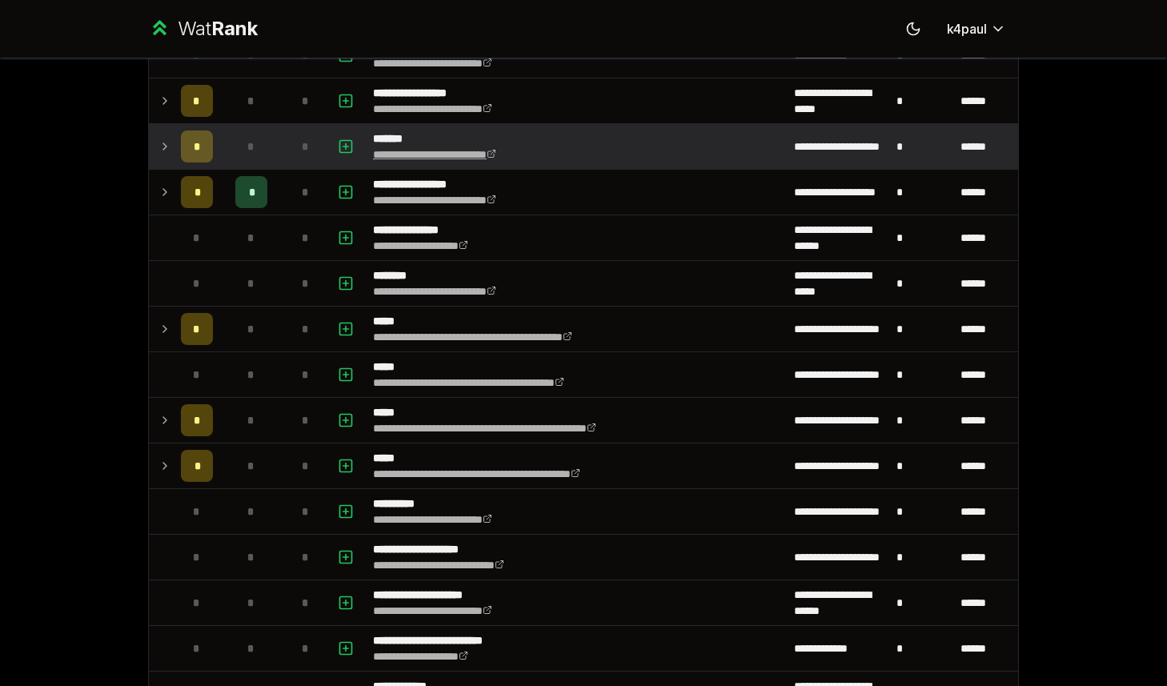
click at [448, 157] on link "**********" at bounding box center [434, 154] width 123 height 11
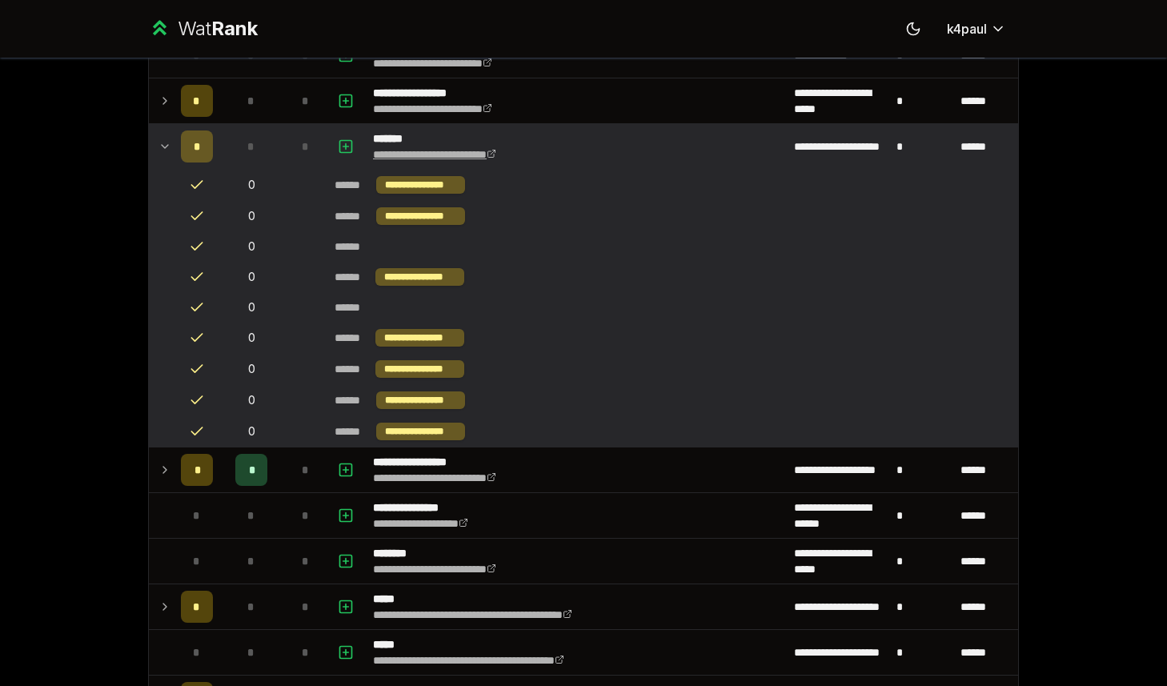
click at [491, 156] on link "**********" at bounding box center [434, 154] width 123 height 11
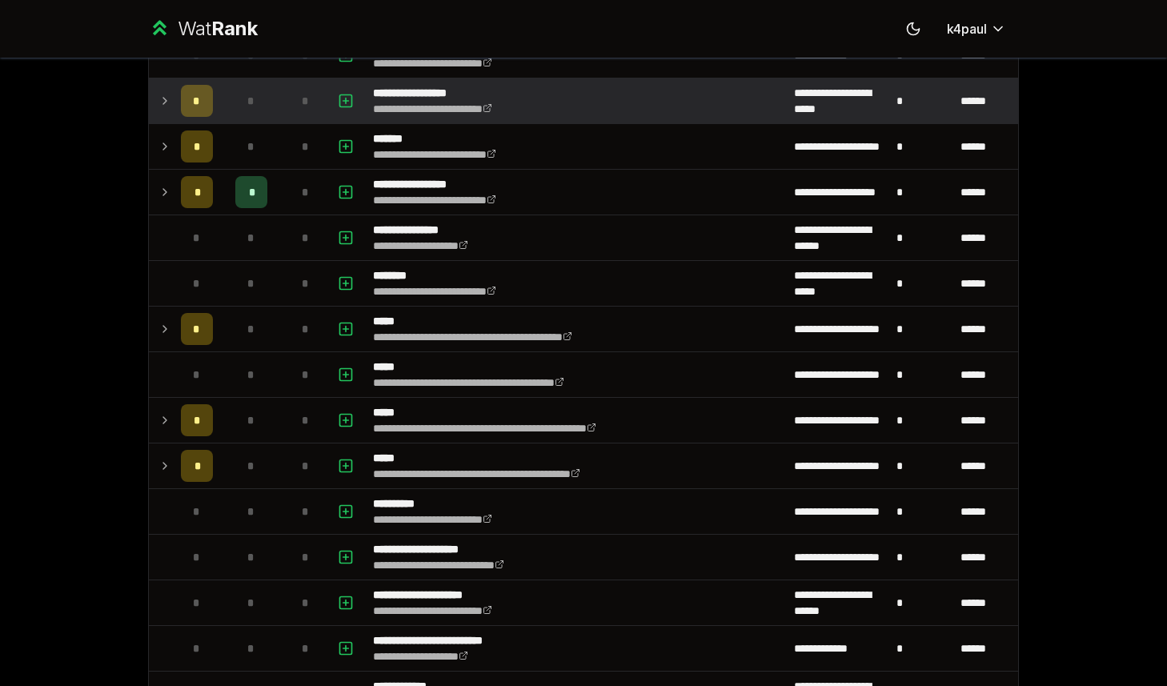
scroll to position [0, 0]
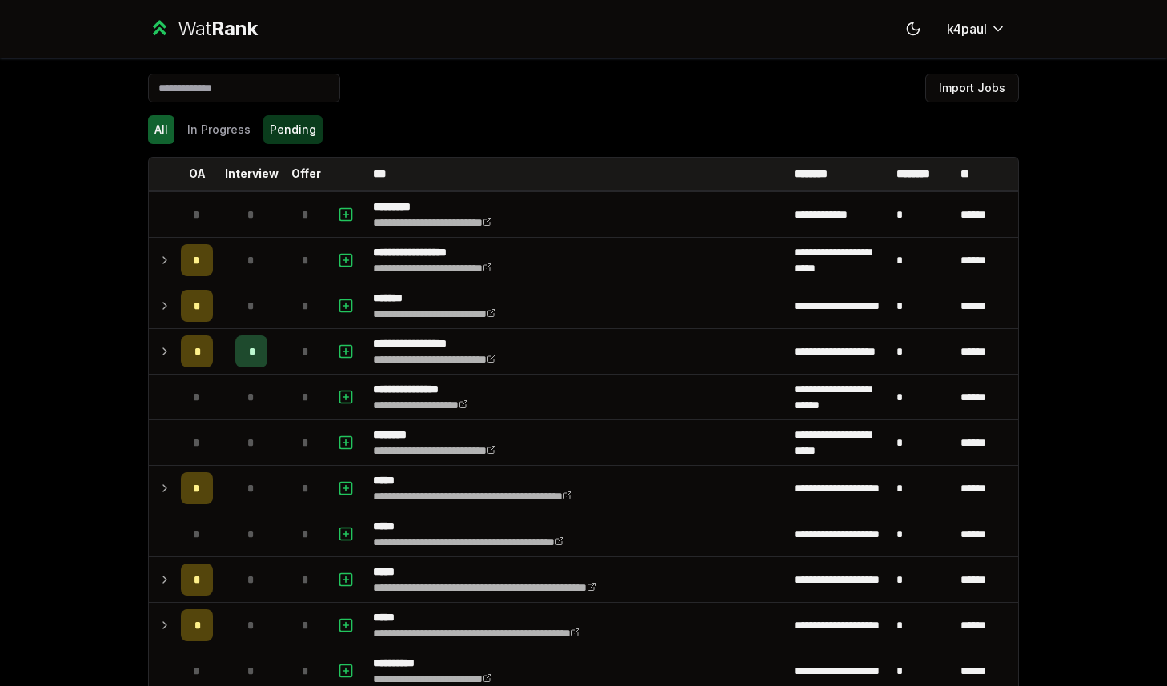
click at [280, 133] on button "Pending" at bounding box center [292, 129] width 59 height 29
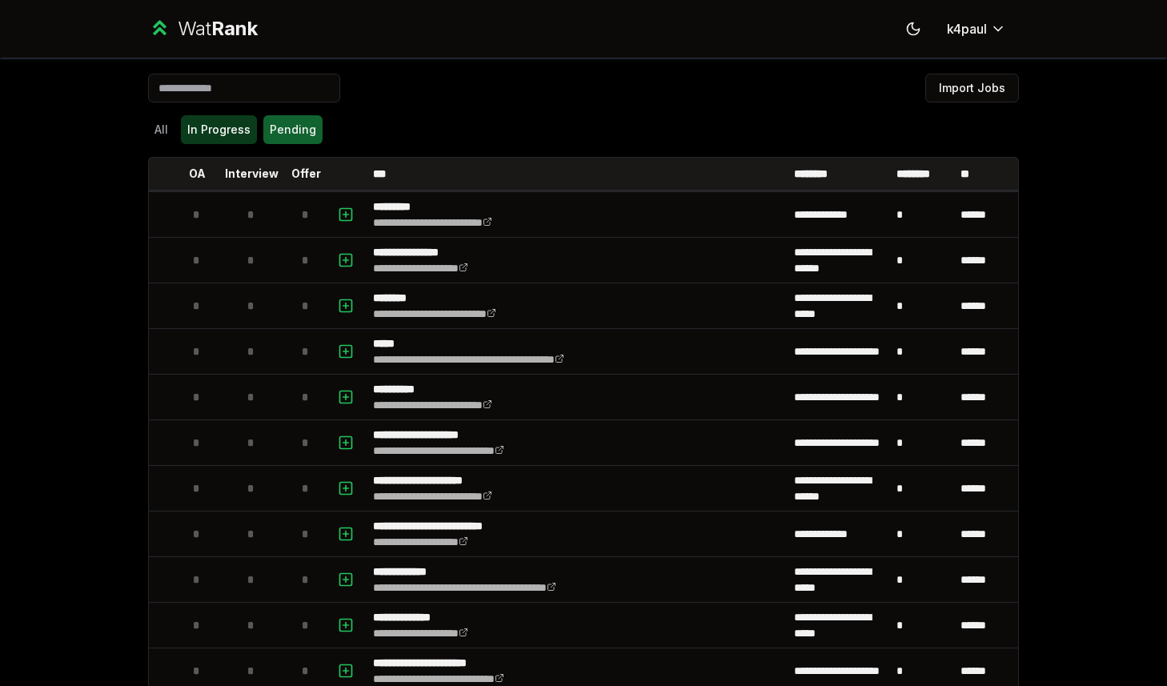
click at [229, 133] on button "In Progress" at bounding box center [219, 129] width 76 height 29
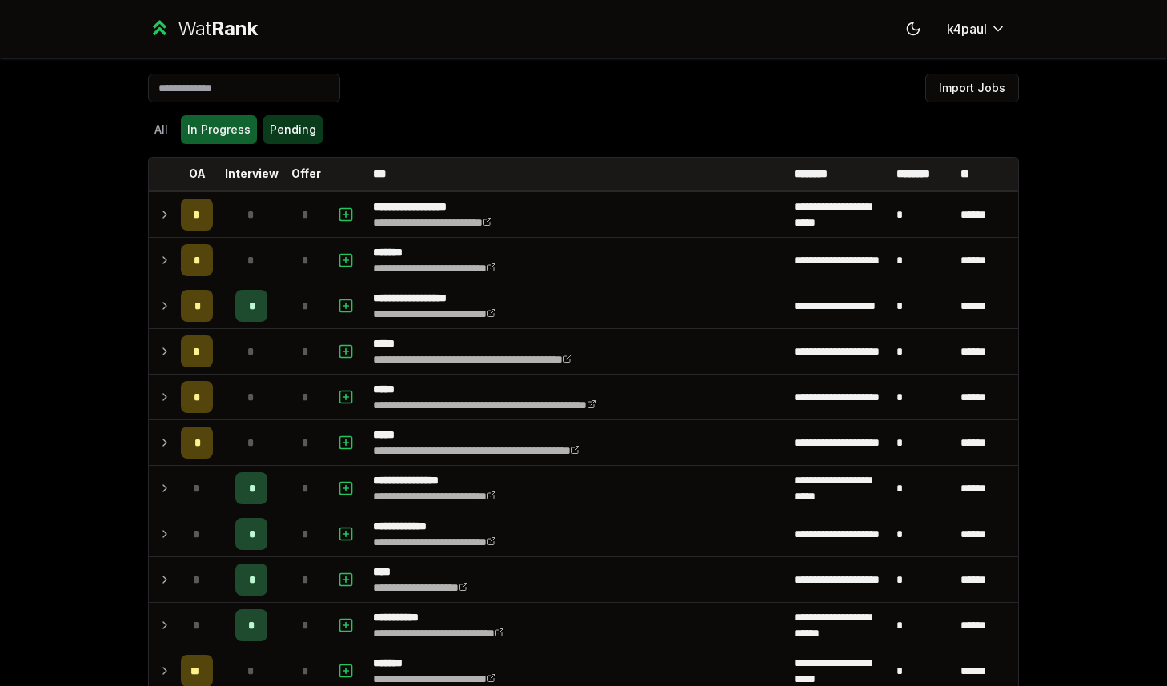
click at [295, 137] on button "Pending" at bounding box center [292, 129] width 59 height 29
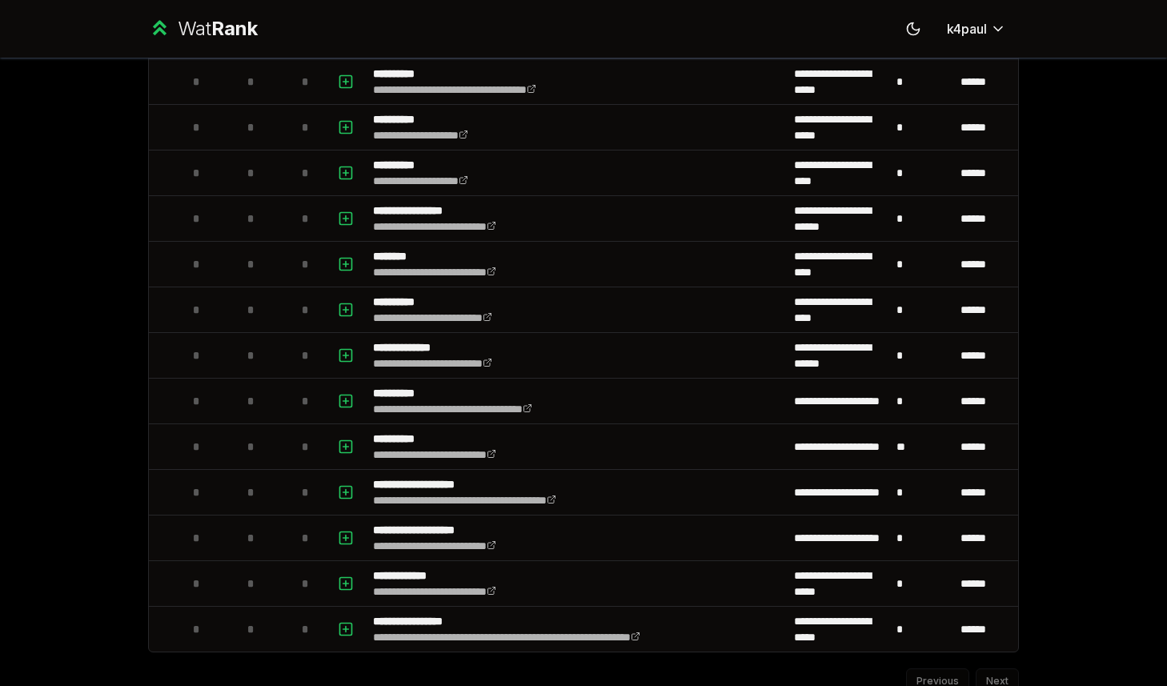
scroll to position [1020, 0]
